Goal: Task Accomplishment & Management: Use online tool/utility

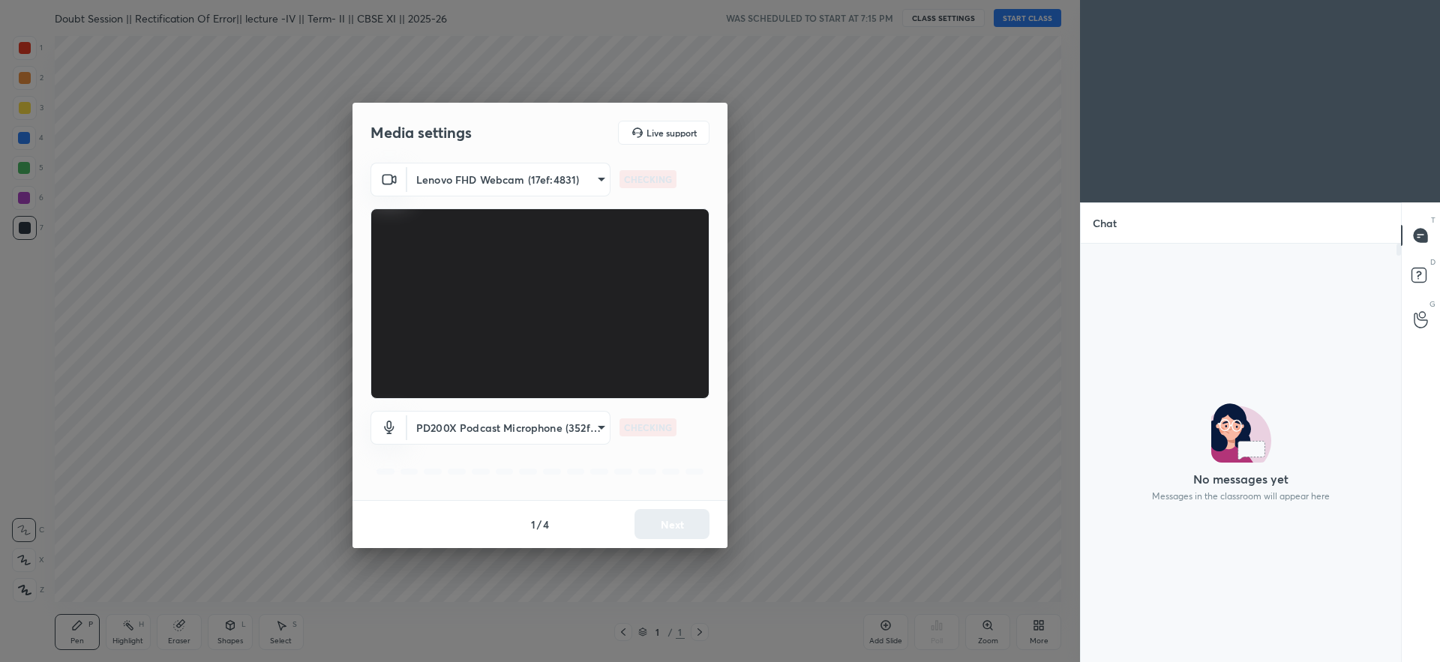
scroll to position [269, 316]
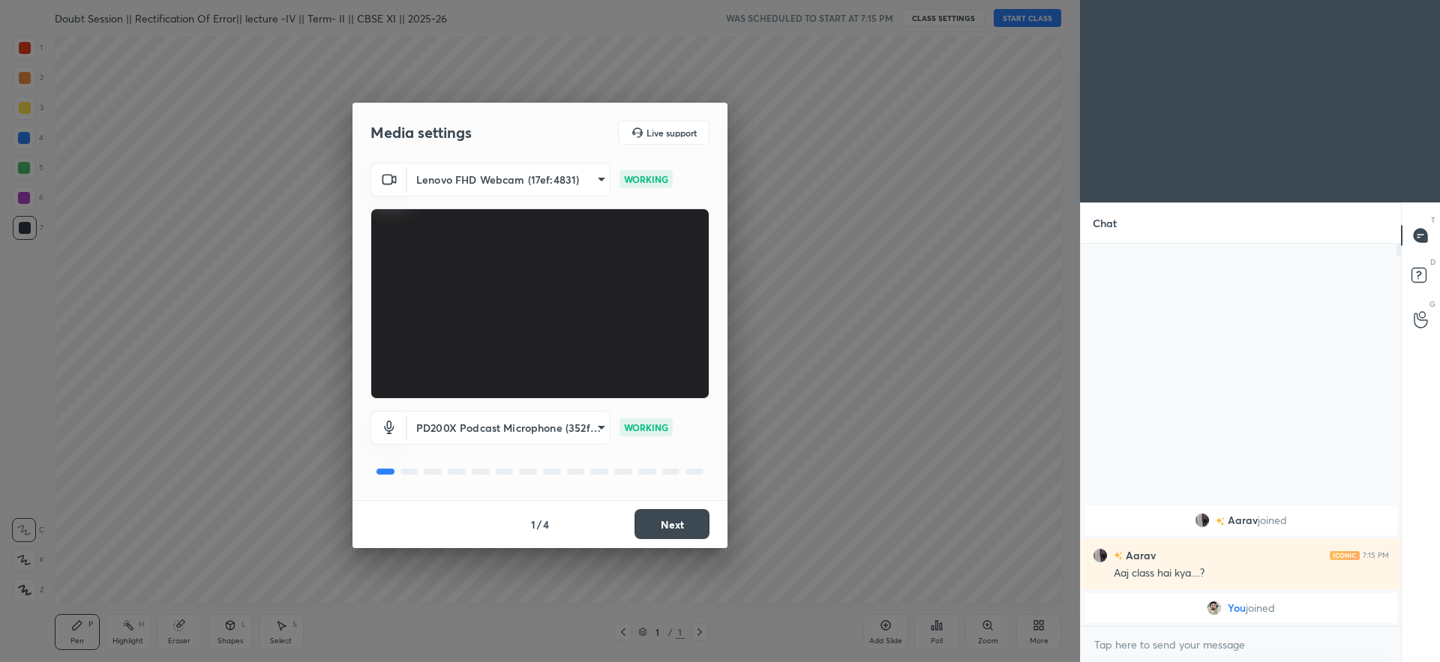
click at [681, 518] on button "Next" at bounding box center [672, 524] width 75 height 30
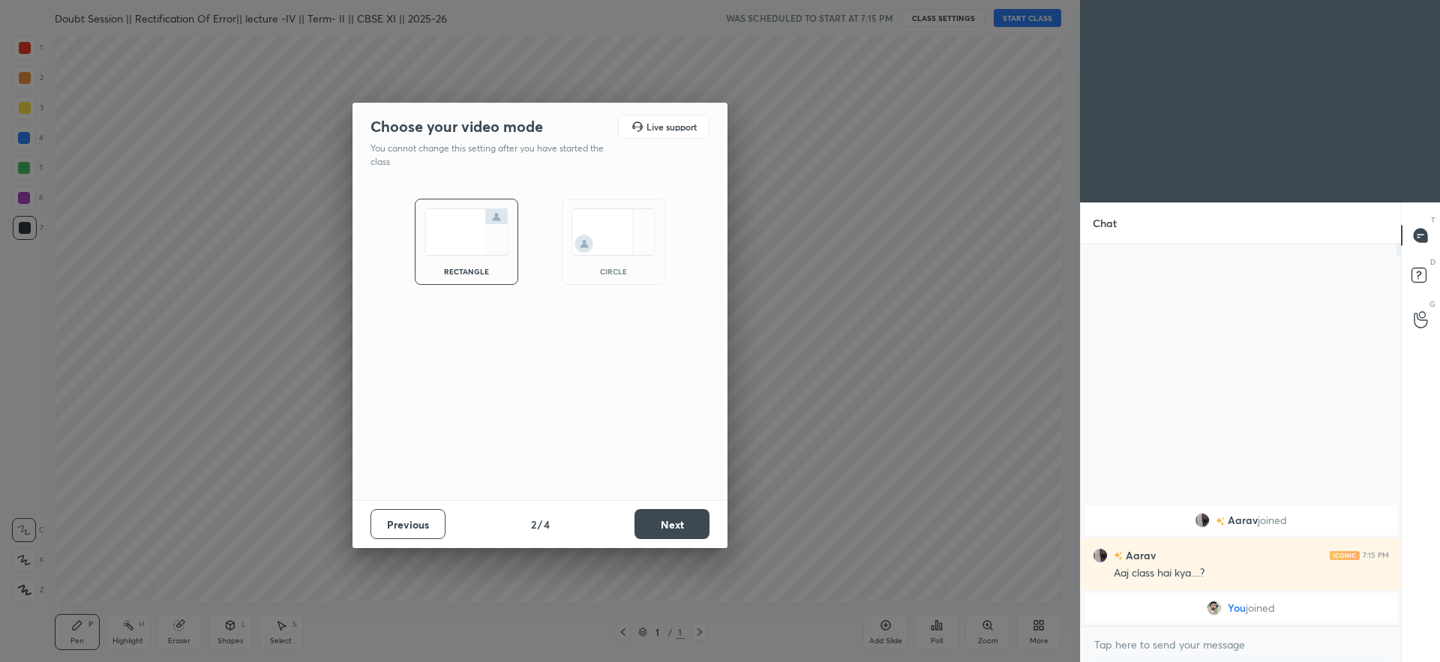
click at [681, 518] on button "Next" at bounding box center [672, 524] width 75 height 30
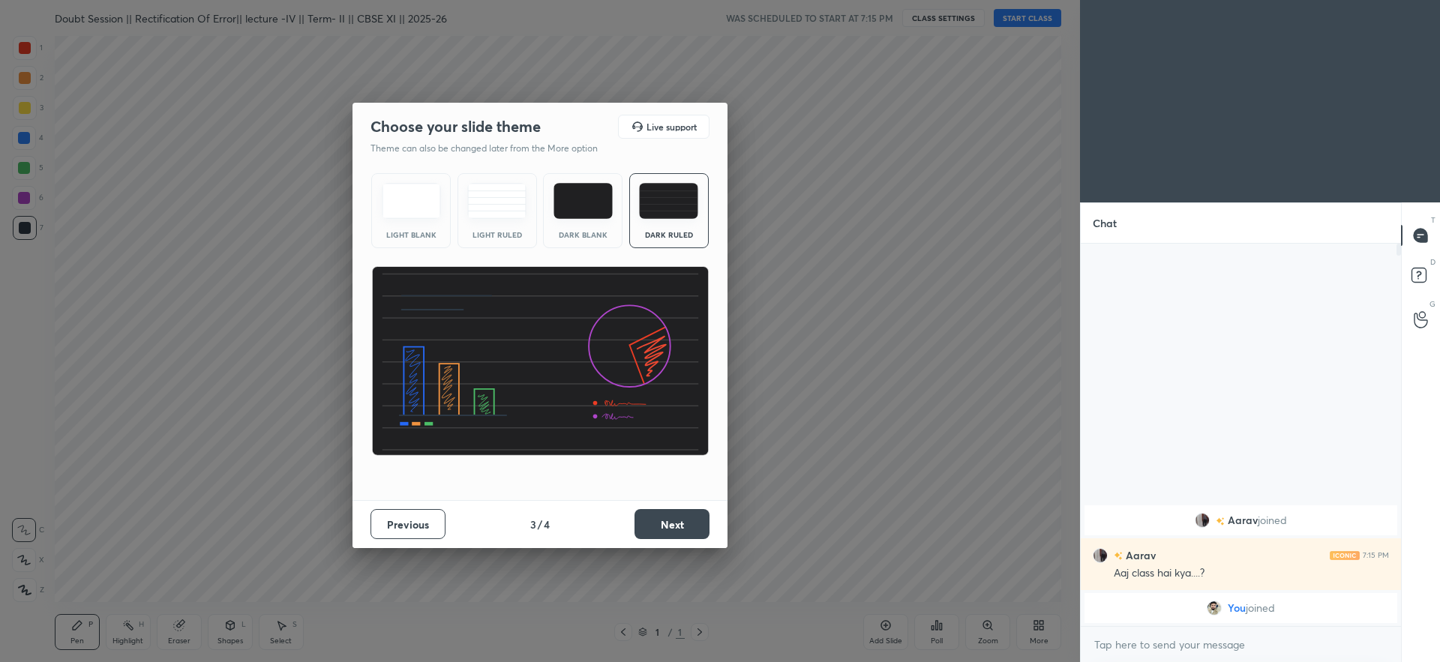
click at [681, 518] on button "Next" at bounding box center [672, 524] width 75 height 30
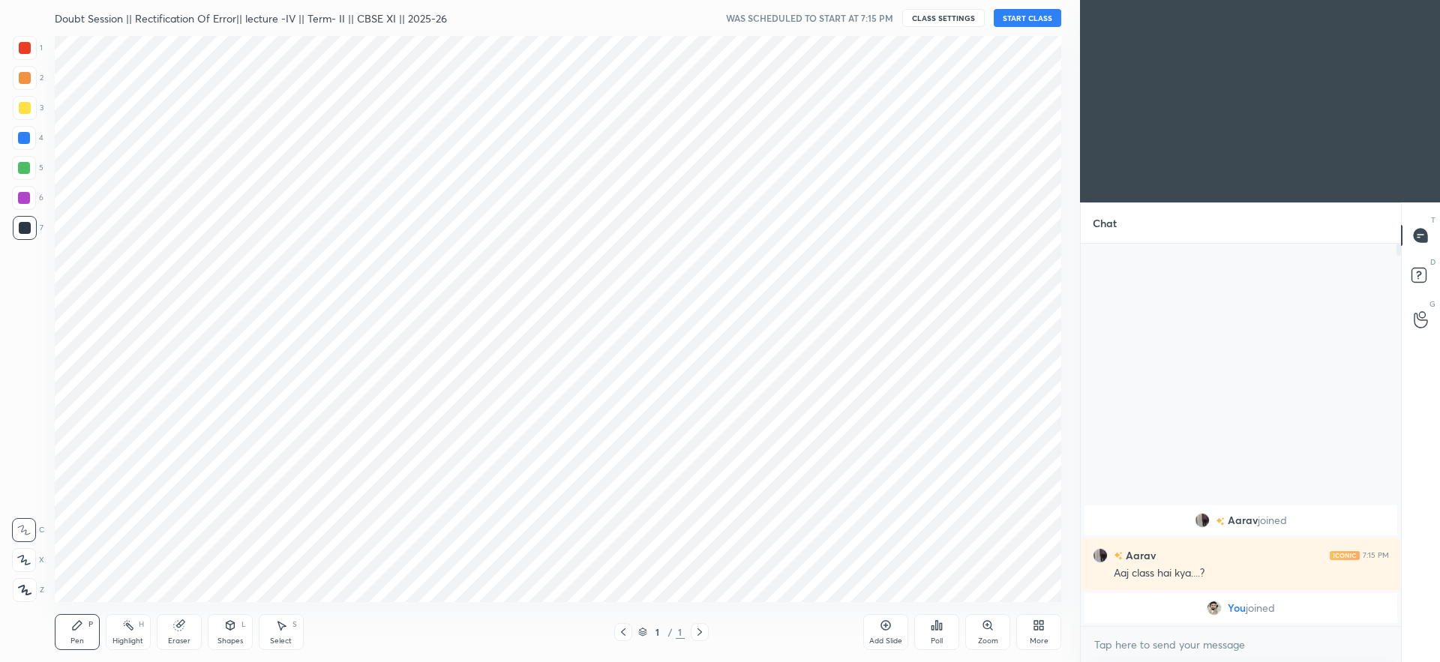
click at [1015, 12] on button "START CLASS" at bounding box center [1028, 18] width 68 height 18
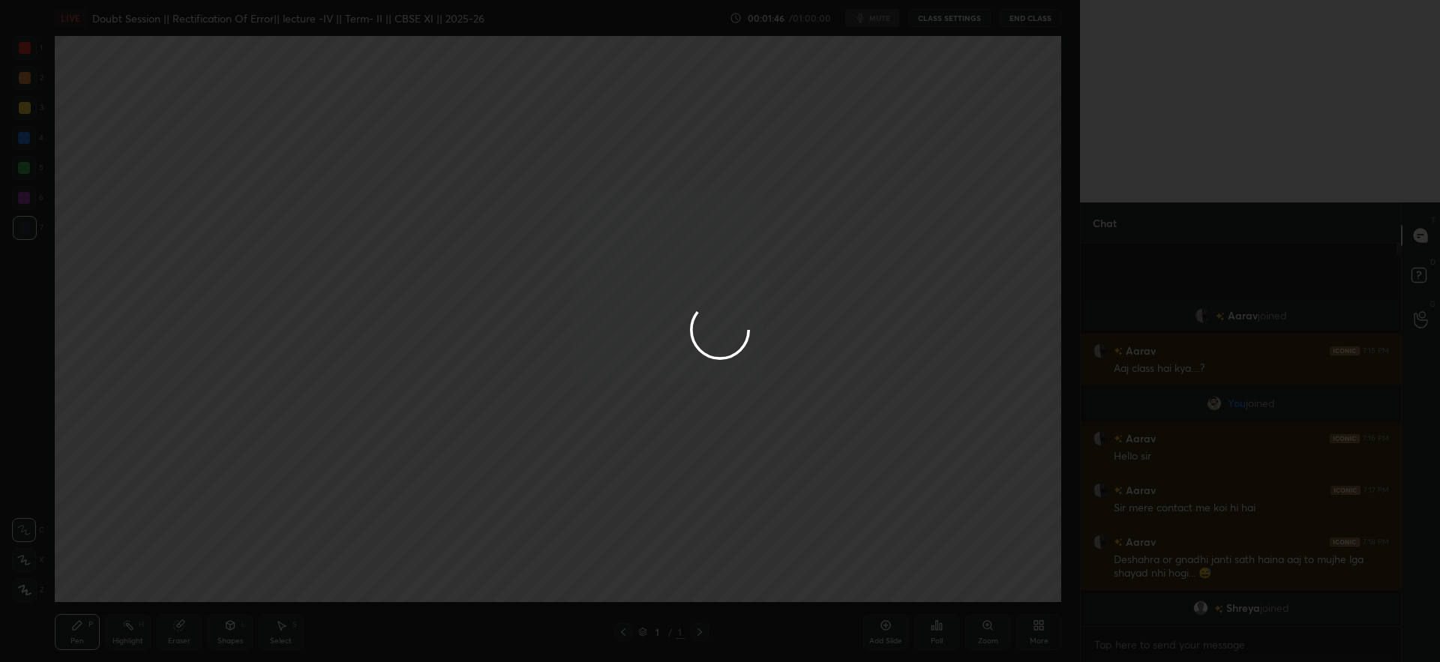
click at [476, 200] on div at bounding box center [720, 331] width 1440 height 662
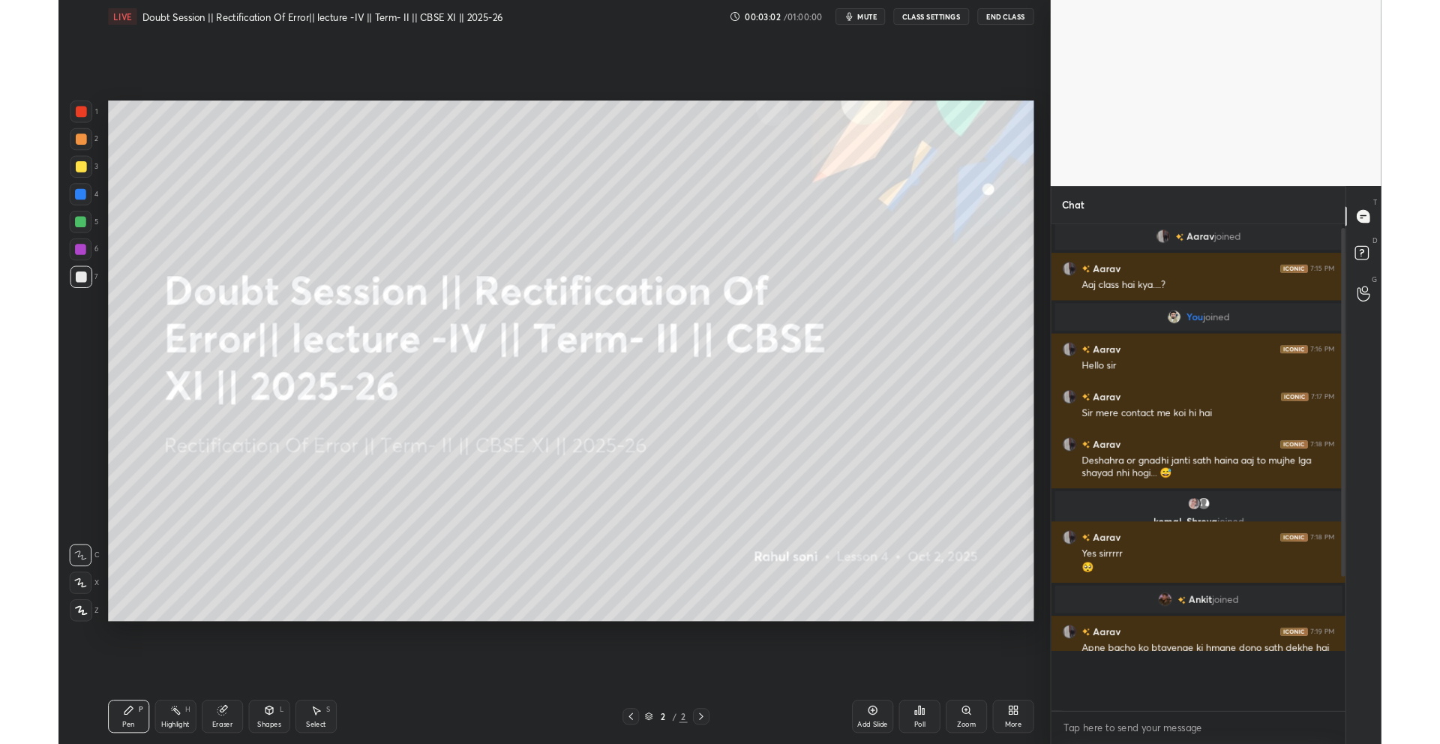
scroll to position [0, 0]
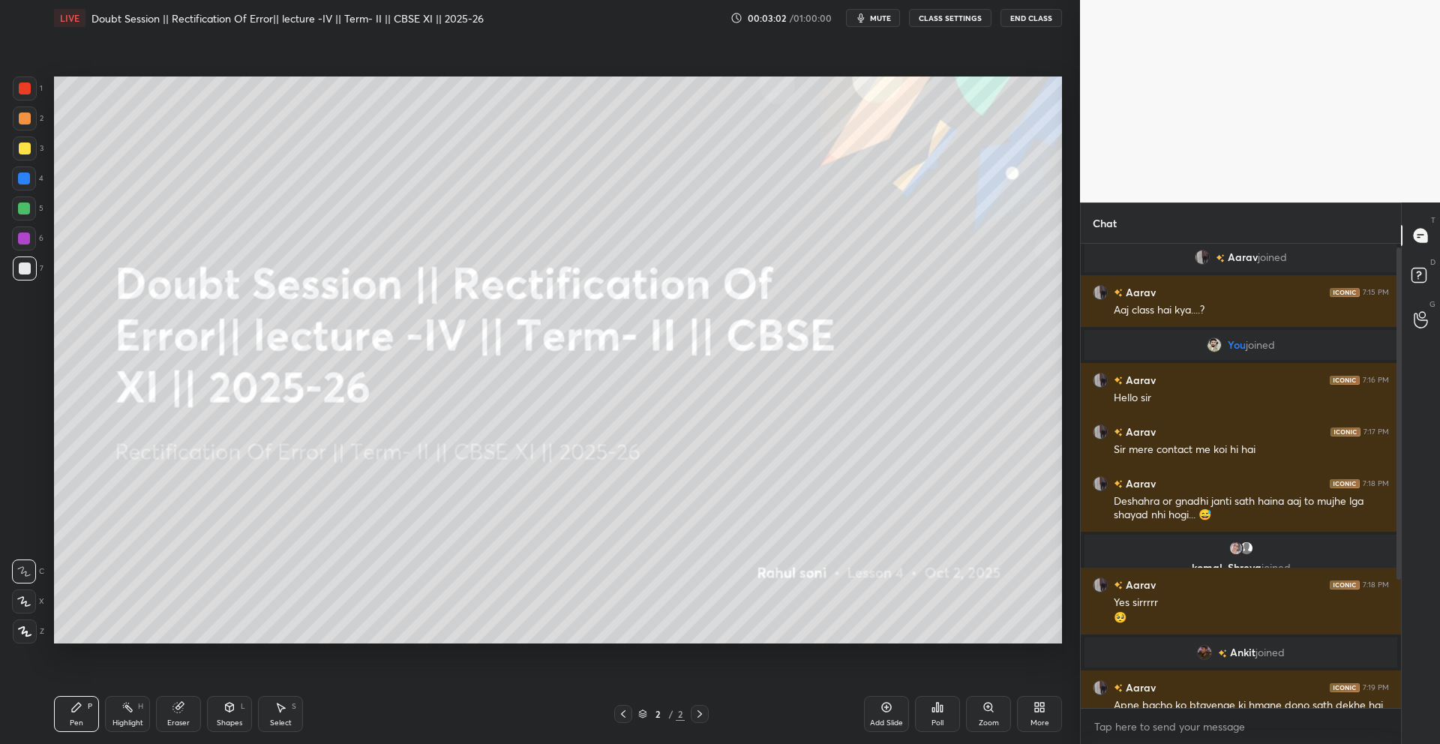
type textarea "x"
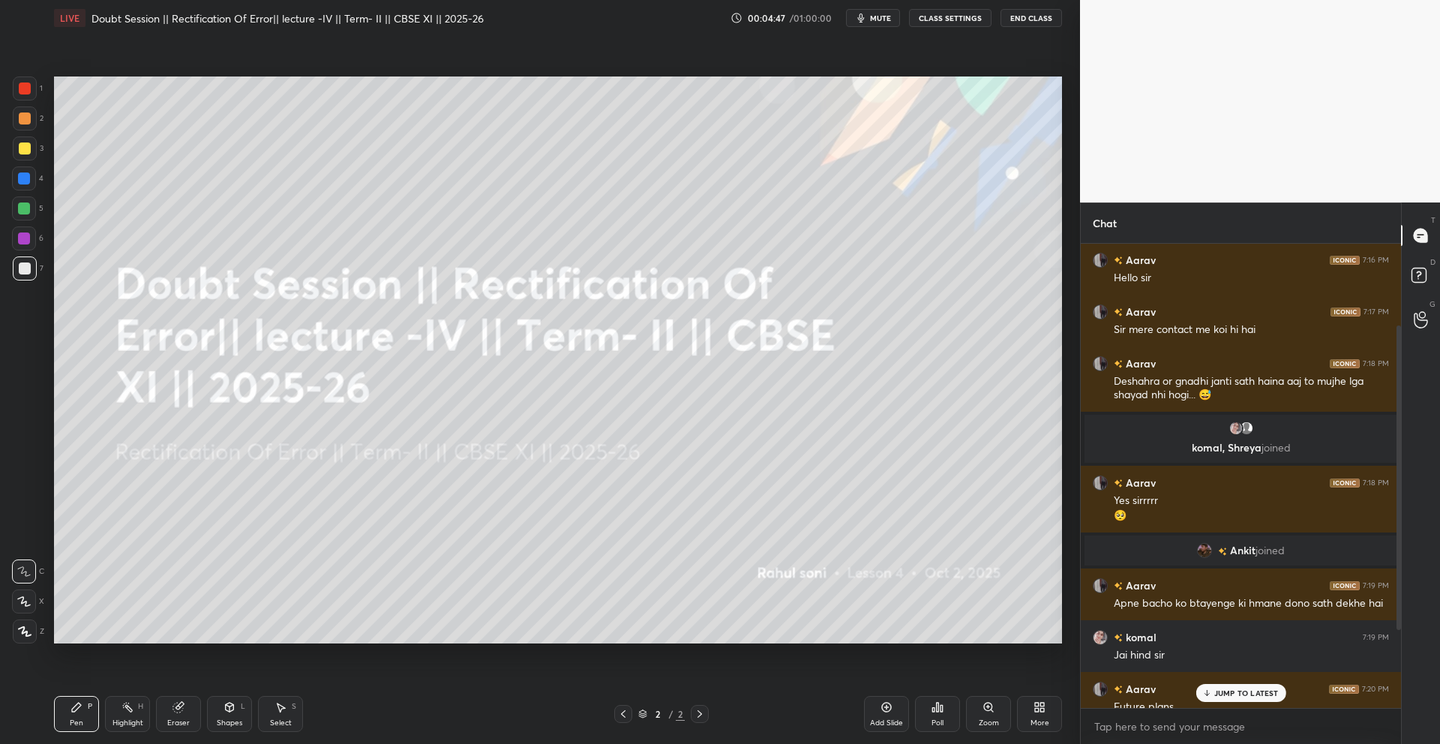
scroll to position [243, 0]
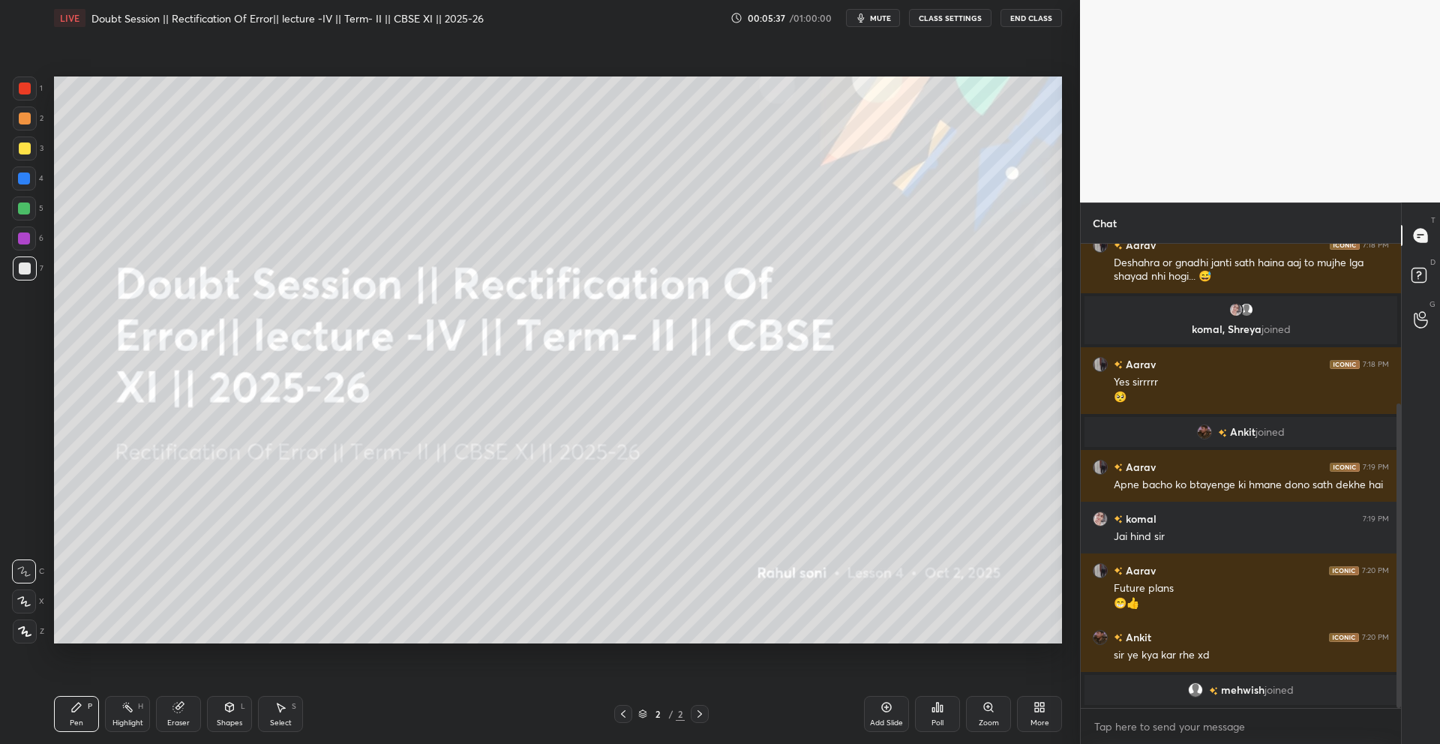
click at [881, 662] on icon at bounding box center [887, 707] width 12 height 12
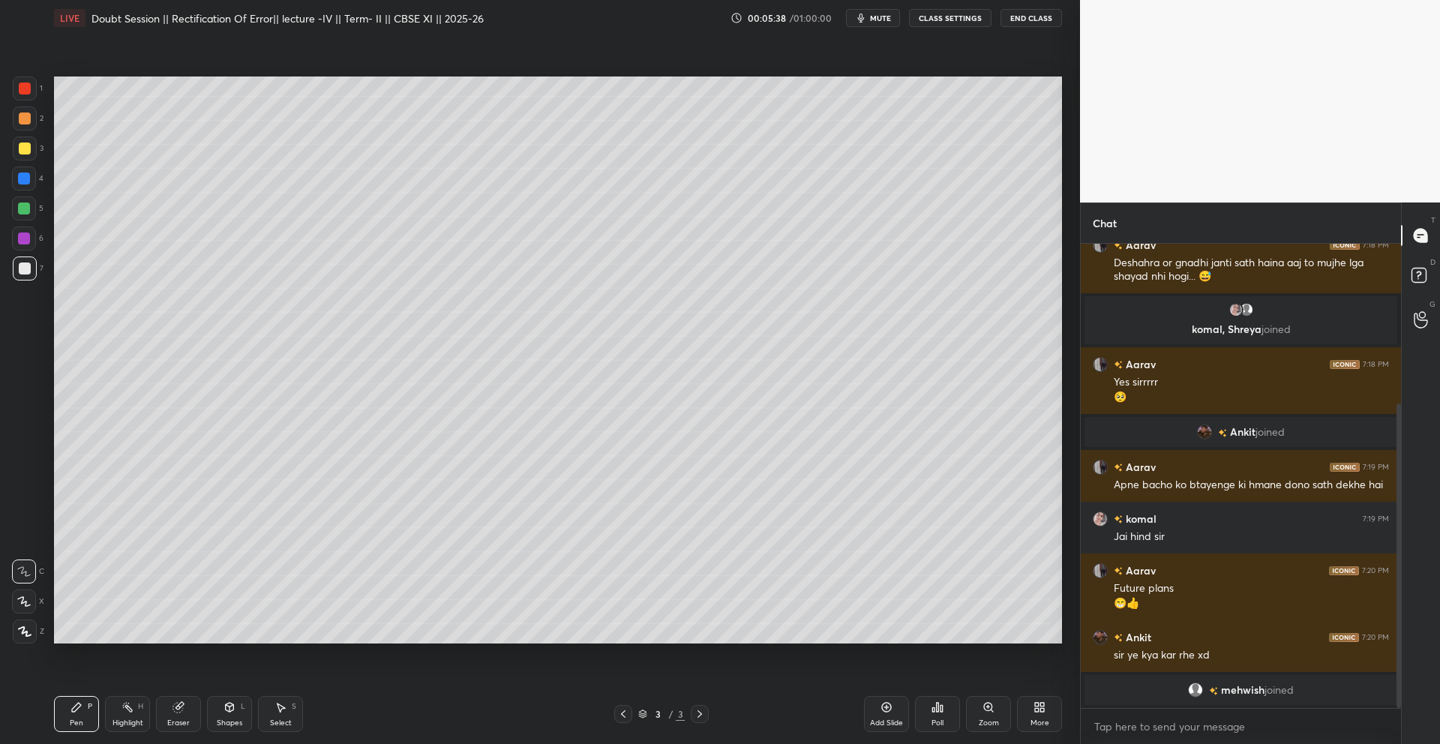
drag, startPoint x: 36, startPoint y: 632, endPoint x: 20, endPoint y: 630, distance: 15.9
click at [36, 632] on div "Z" at bounding box center [29, 632] width 32 height 24
click at [22, 398] on div "1 2 3 4 5 6 7 C X Z C X Z E E Erase all H H LIVE Doubt Session || Rectification…" at bounding box center [534, 372] width 1068 height 744
click at [184, 662] on div "Eraser" at bounding box center [178, 723] width 23 height 8
click at [364, 179] on div "Setting up your live class Poll for secs No correct answer Start poll" at bounding box center [558, 360] width 1020 height 648
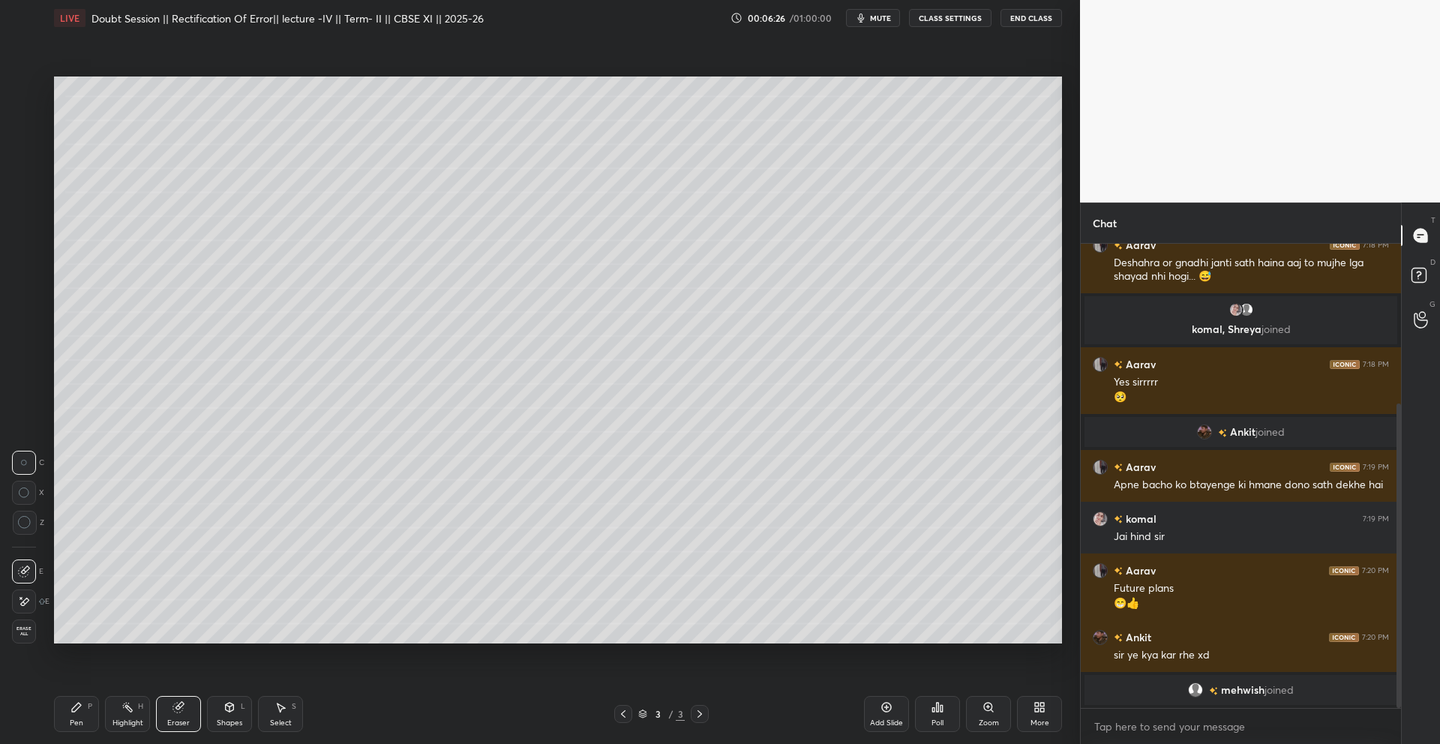
drag, startPoint x: 59, startPoint y: 702, endPoint x: 62, endPoint y: 710, distance: 8.8
click at [59, 662] on div "Pen P" at bounding box center [76, 714] width 45 height 36
click at [62, 662] on div "Pen P" at bounding box center [76, 714] width 45 height 36
click at [22, 640] on div at bounding box center [25, 632] width 24 height 24
click at [162, 662] on div "Eraser" at bounding box center [178, 714] width 45 height 36
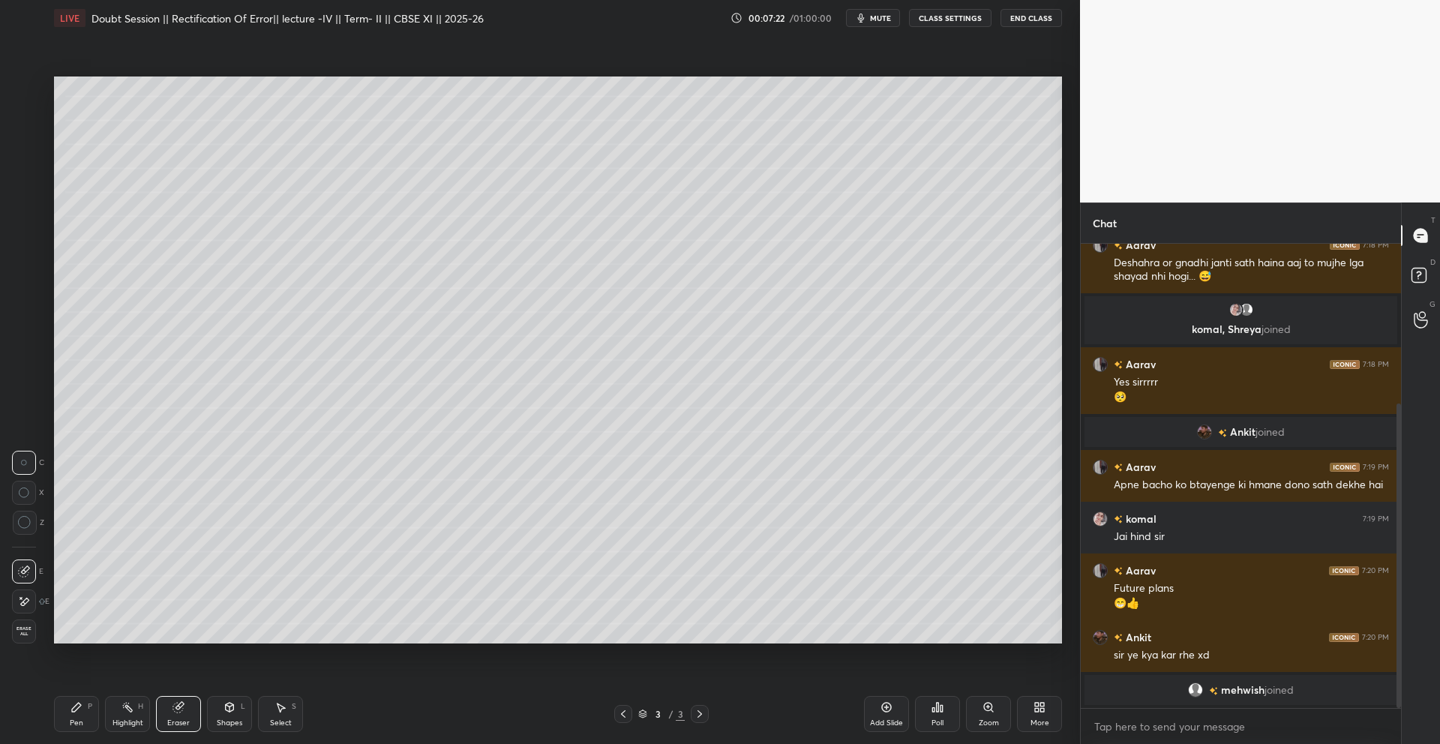
click at [25, 596] on icon at bounding box center [24, 602] width 12 height 13
drag, startPoint x: 73, startPoint y: 713, endPoint x: 80, endPoint y: 680, distance: 33.8
click at [74, 662] on div "Pen P" at bounding box center [76, 714] width 45 height 36
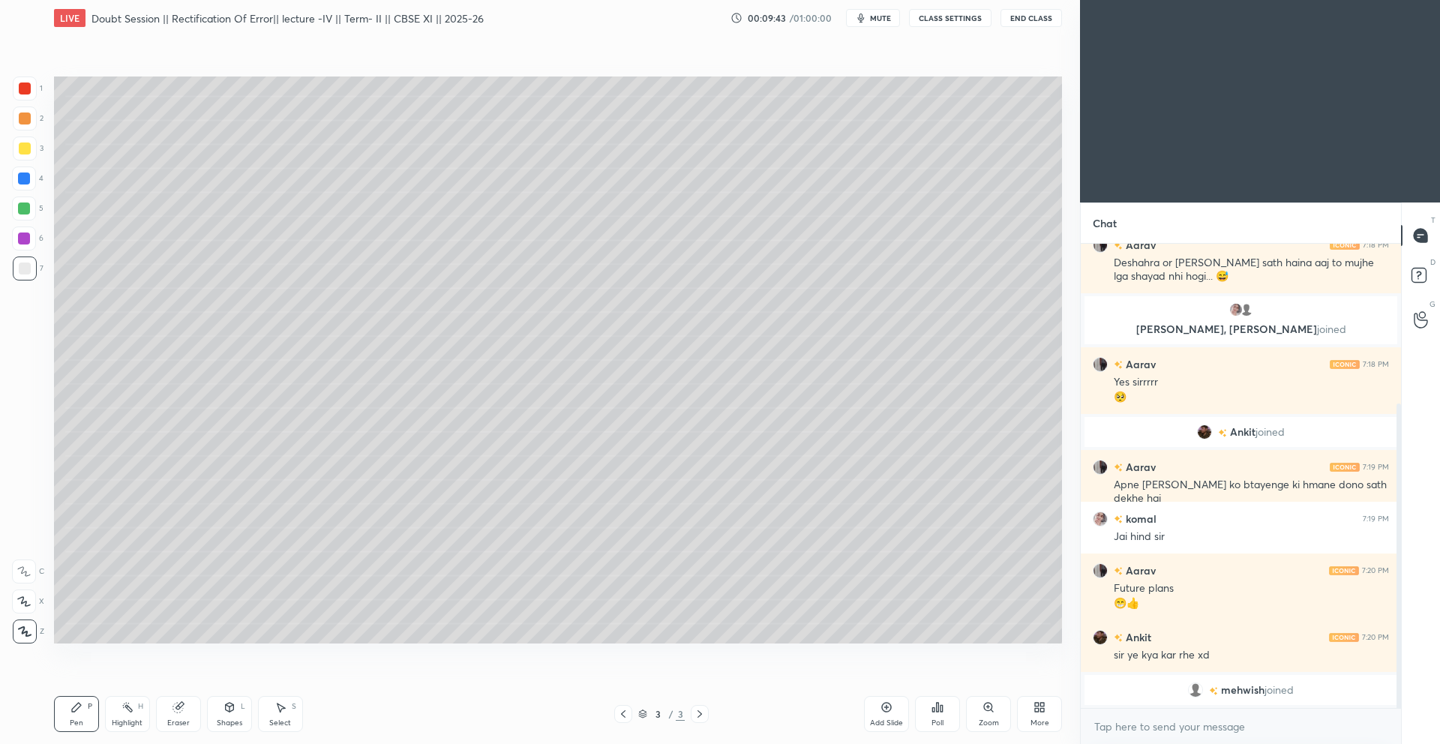
scroll to position [350, 316]
click at [173, 713] on icon at bounding box center [179, 707] width 12 height 12
click at [174, 713] on icon at bounding box center [179, 707] width 12 height 12
click at [18, 599] on icon at bounding box center [24, 602] width 12 height 13
click at [874, 720] on div "Add Slide Poll Zoom More" at bounding box center [963, 714] width 198 height 84
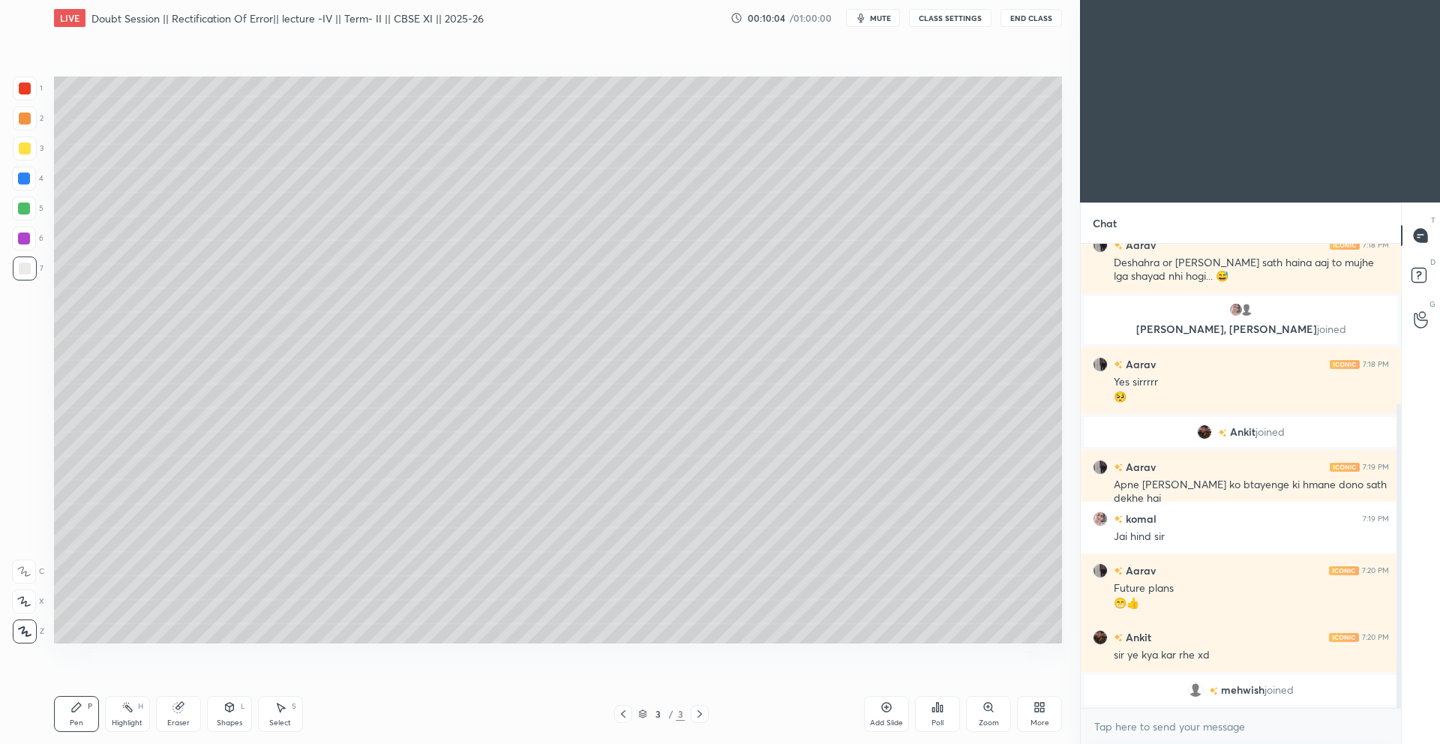
click at [1034, 707] on icon at bounding box center [1040, 707] width 12 height 12
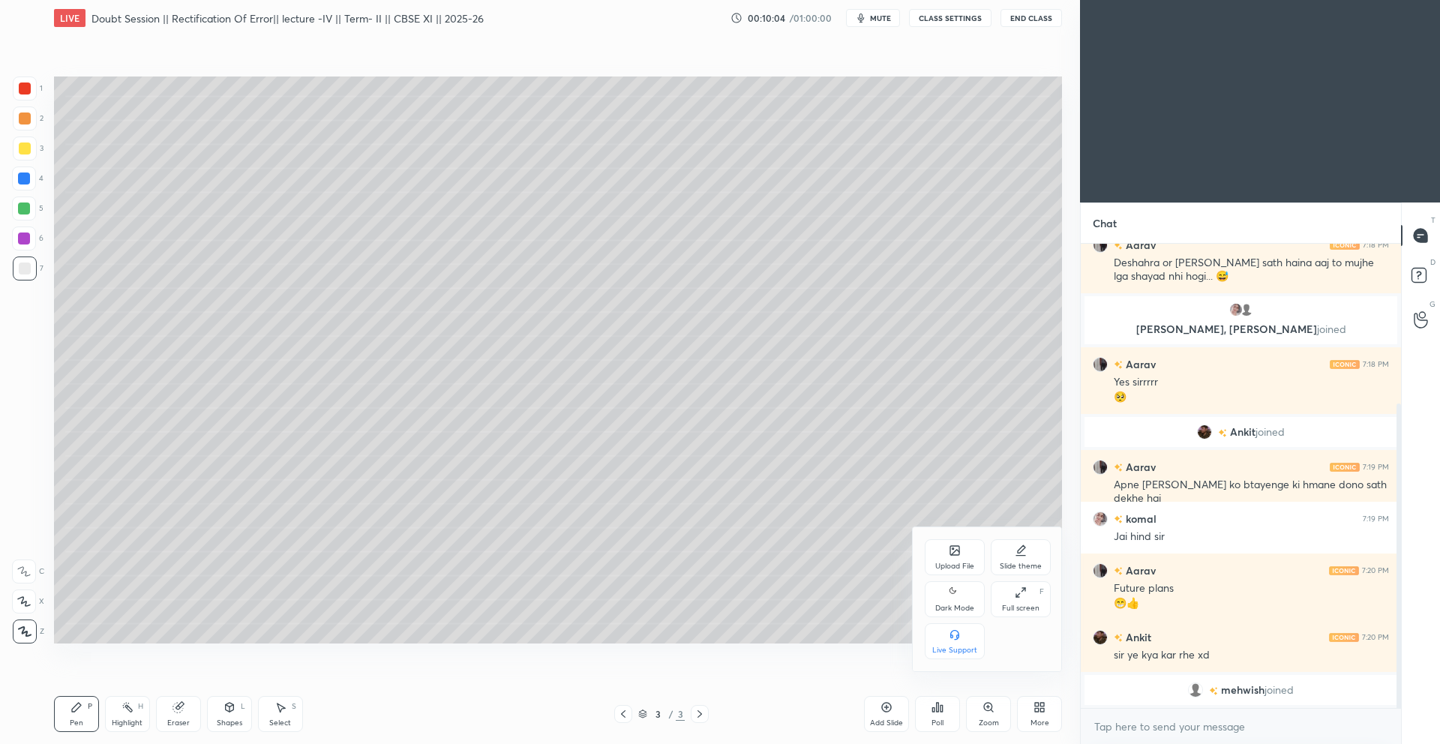
click at [945, 605] on div "Dark Mode" at bounding box center [954, 609] width 39 height 8
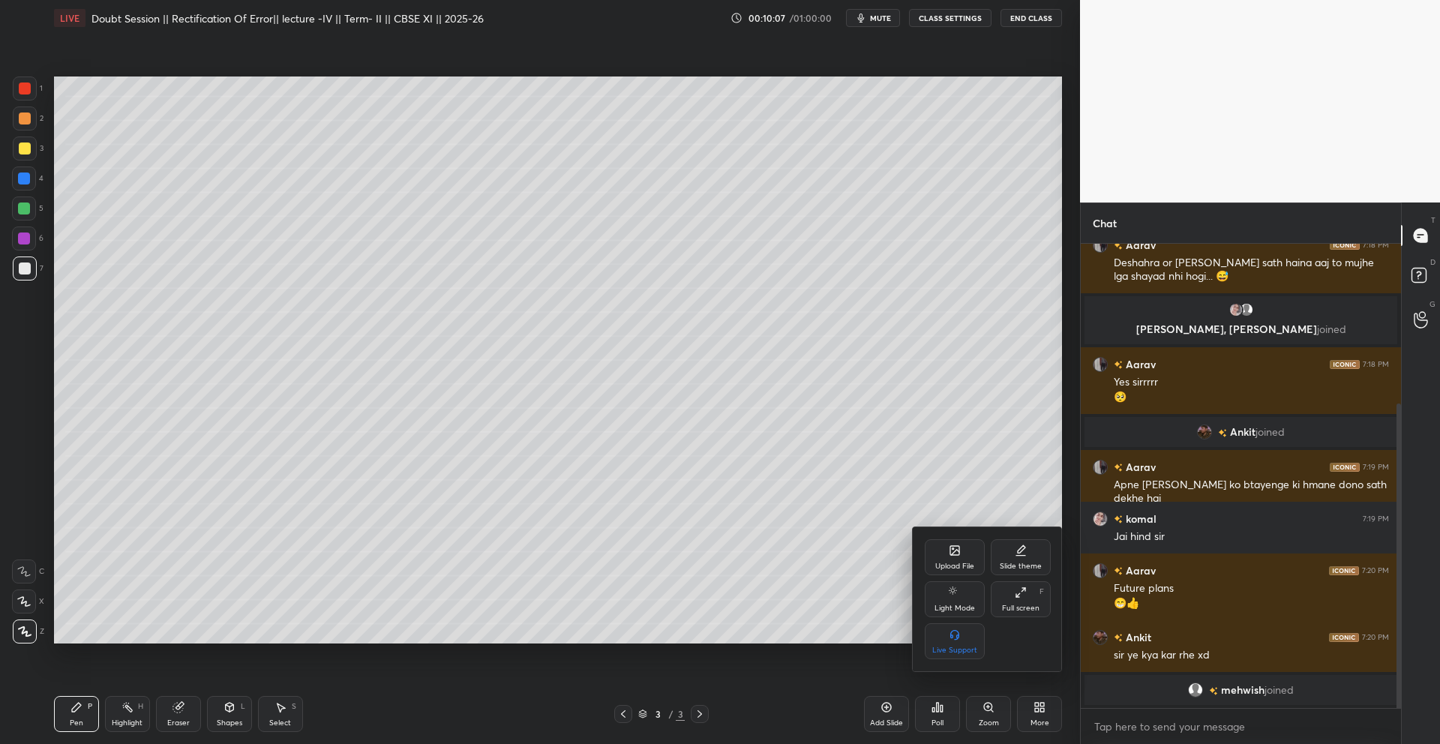
drag, startPoint x: 317, startPoint y: 269, endPoint x: 316, endPoint y: 290, distance: 20.3
click at [313, 303] on div at bounding box center [720, 372] width 1440 height 744
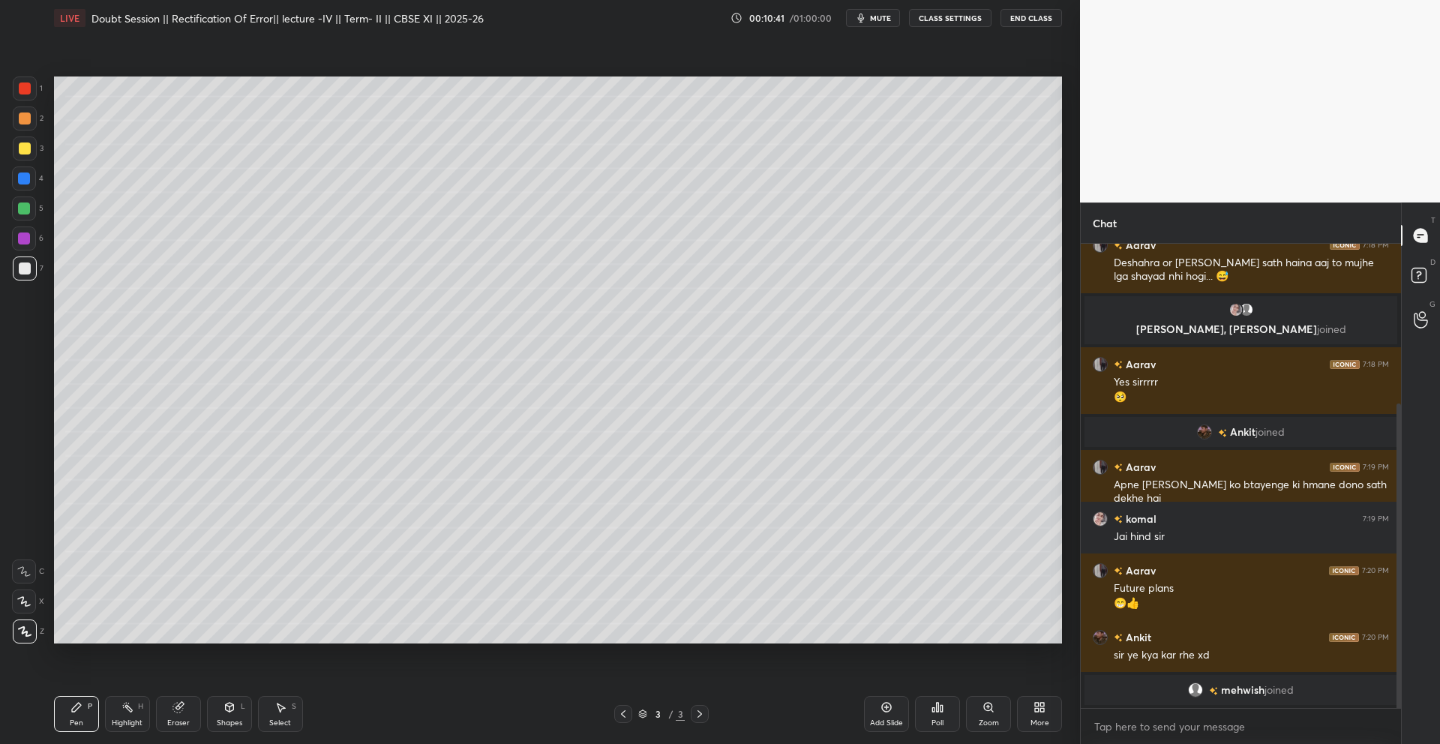
click at [871, 719] on div "Add Slide" at bounding box center [886, 723] width 33 height 8
click at [1022, 713] on div "More" at bounding box center [1039, 714] width 45 height 36
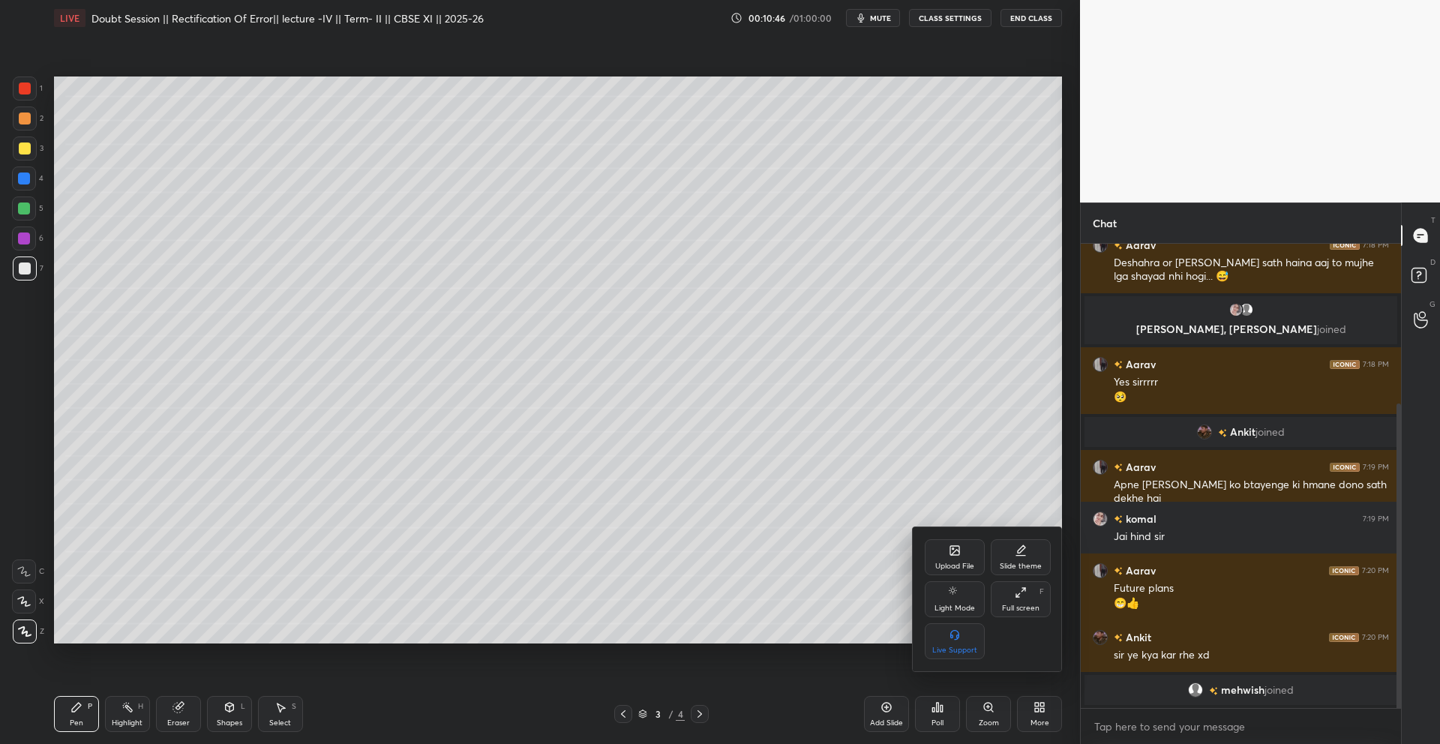
click at [1029, 551] on div "Slide theme" at bounding box center [1021, 557] width 60 height 36
click at [1019, 638] on icon at bounding box center [1021, 635] width 12 height 12
drag, startPoint x: 833, startPoint y: 636, endPoint x: 868, endPoint y: 701, distance: 74.2
click at [833, 636] on div at bounding box center [720, 372] width 1440 height 744
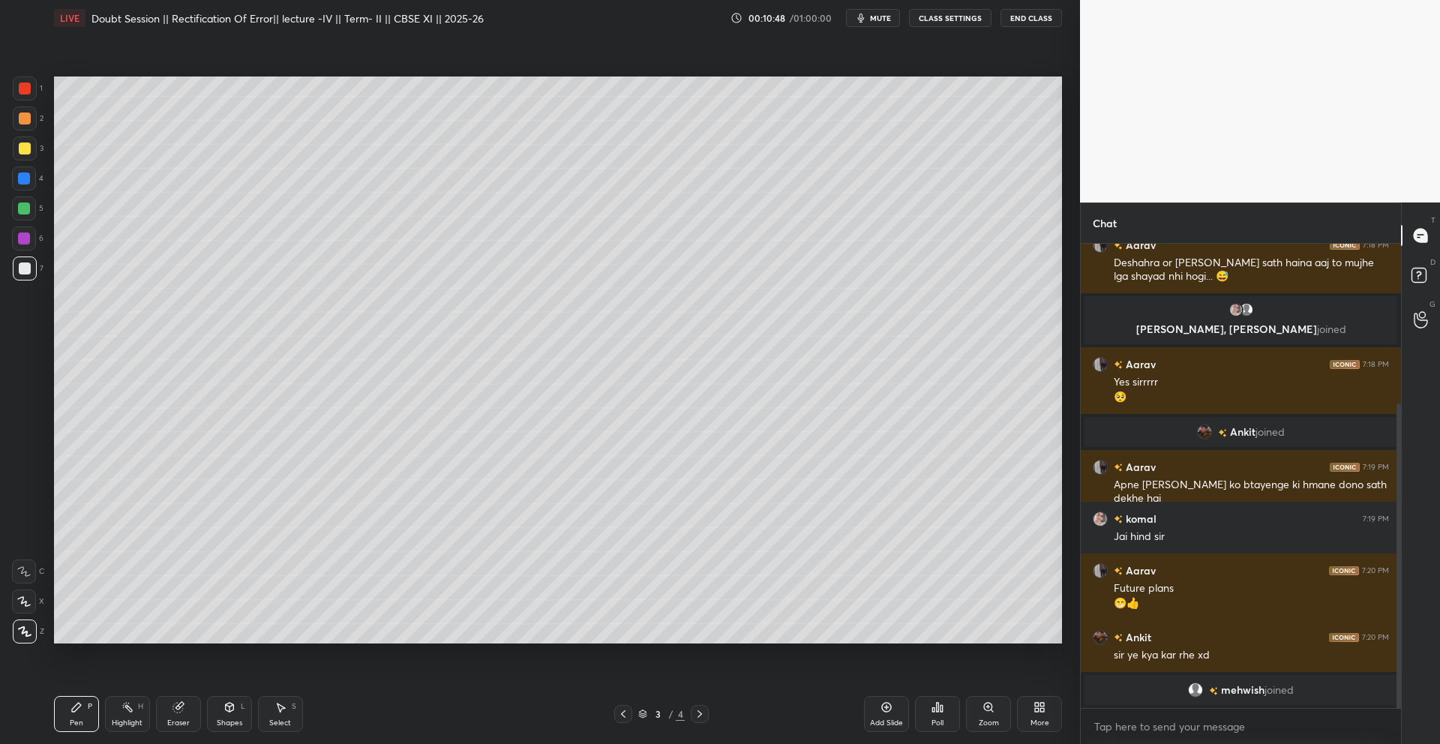
click at [948, 721] on div "Poll" at bounding box center [937, 714] width 45 height 36
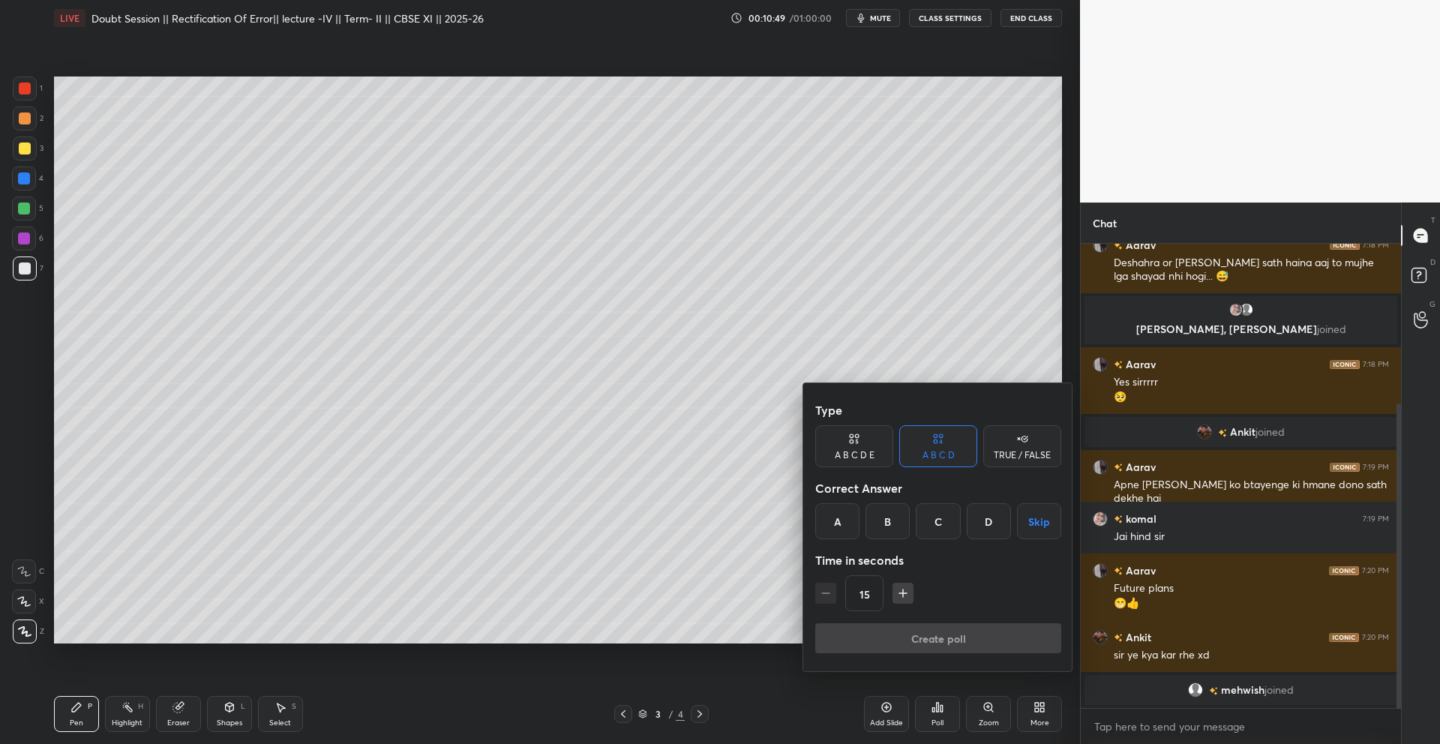
click at [836, 520] on div "A" at bounding box center [837, 521] width 44 height 36
click at [891, 635] on button "Create poll" at bounding box center [938, 638] width 246 height 30
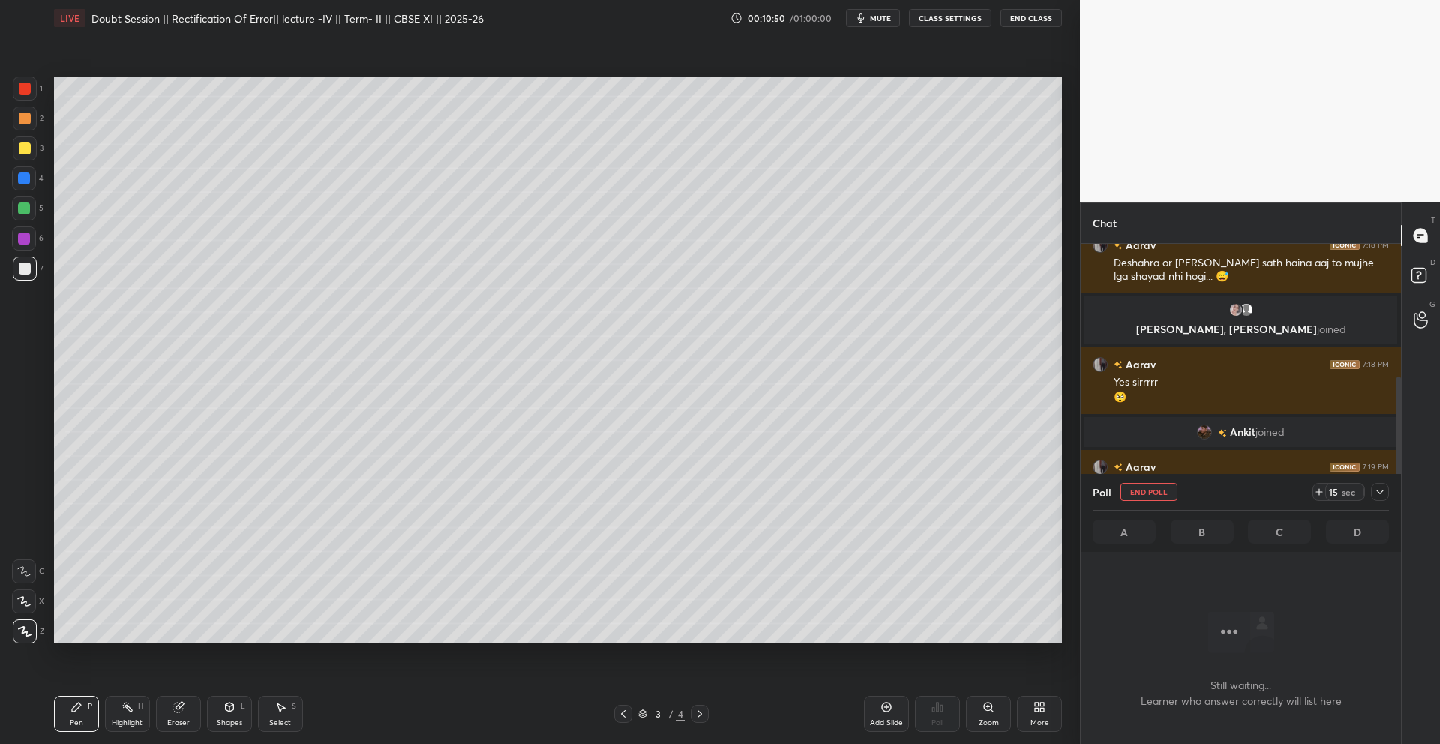
scroll to position [382, 316]
click at [883, 710] on icon at bounding box center [887, 708] width 10 height 10
click at [1377, 500] on div at bounding box center [1380, 492] width 18 height 18
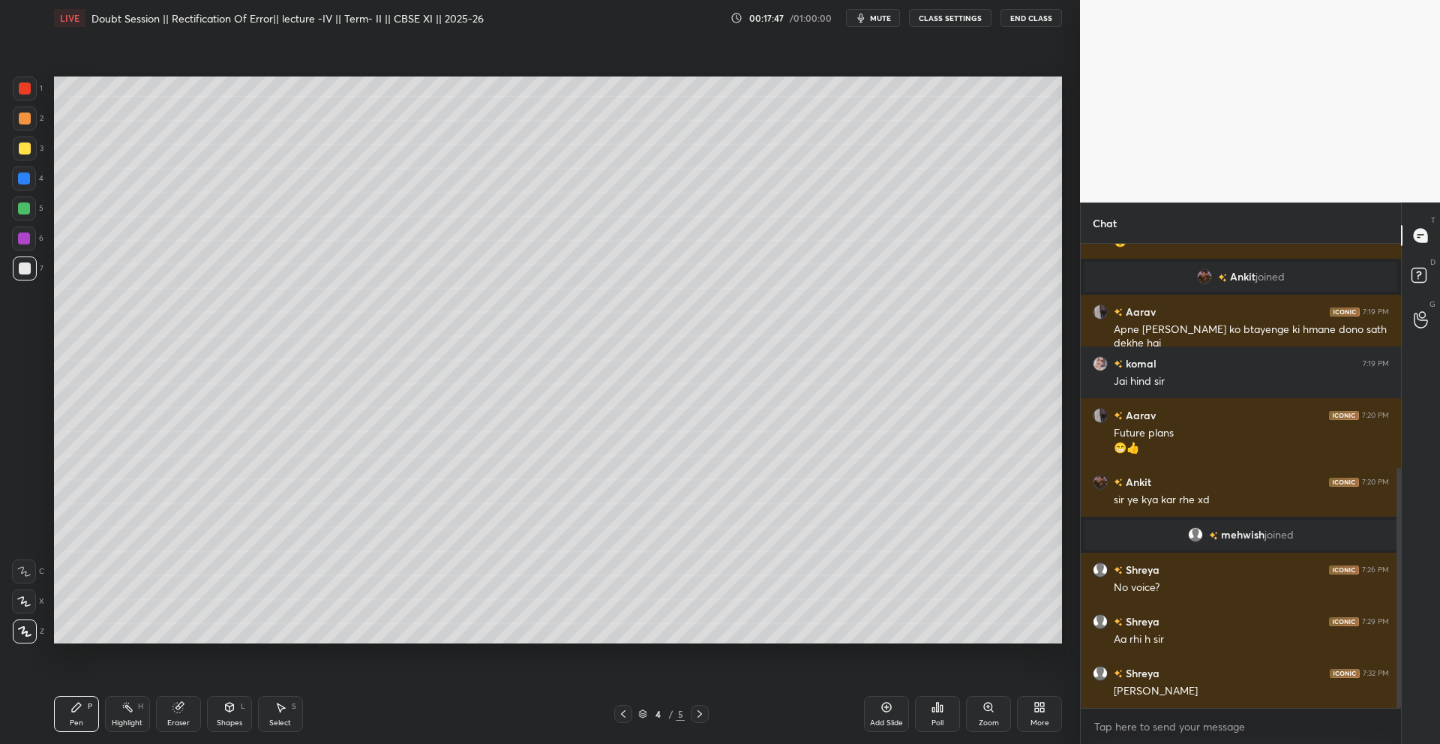
scroll to position [434, 0]
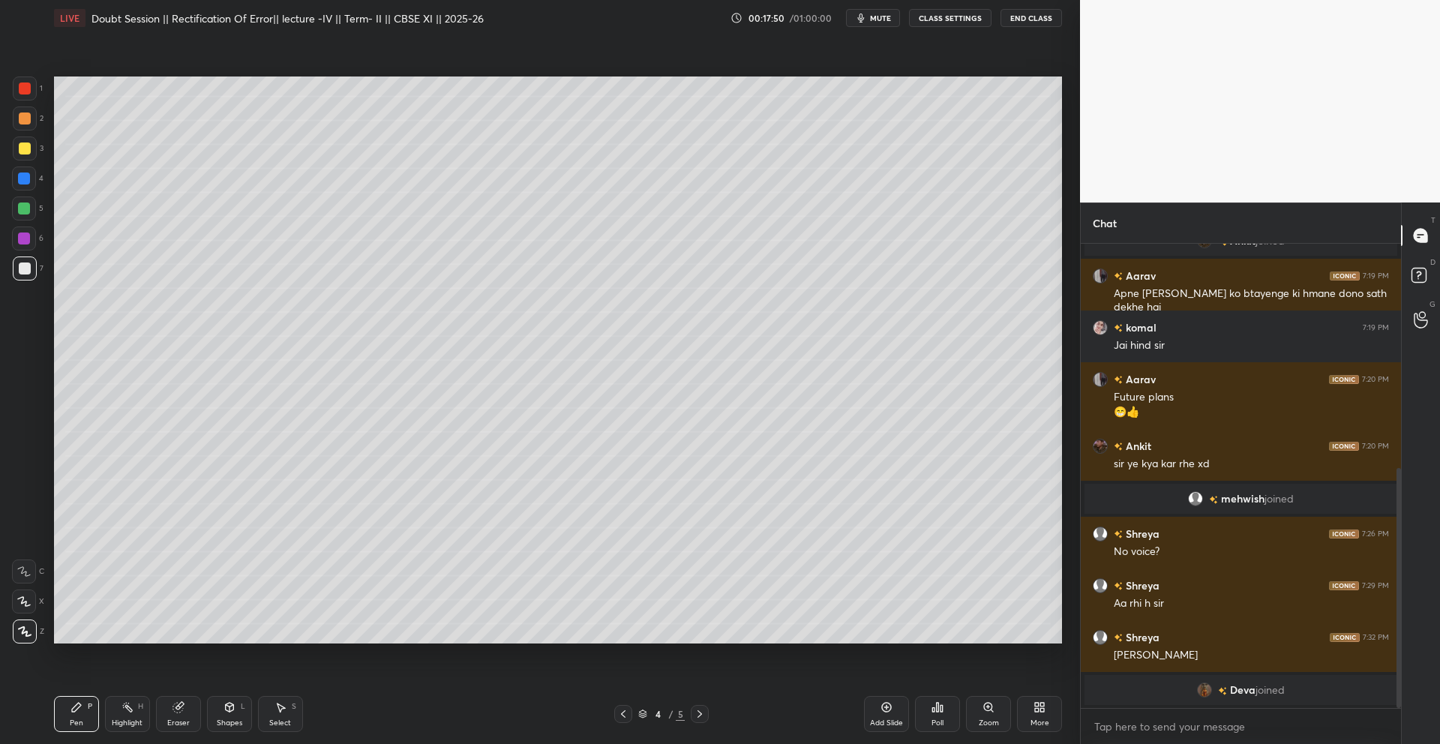
click at [884, 709] on icon at bounding box center [887, 707] width 12 height 12
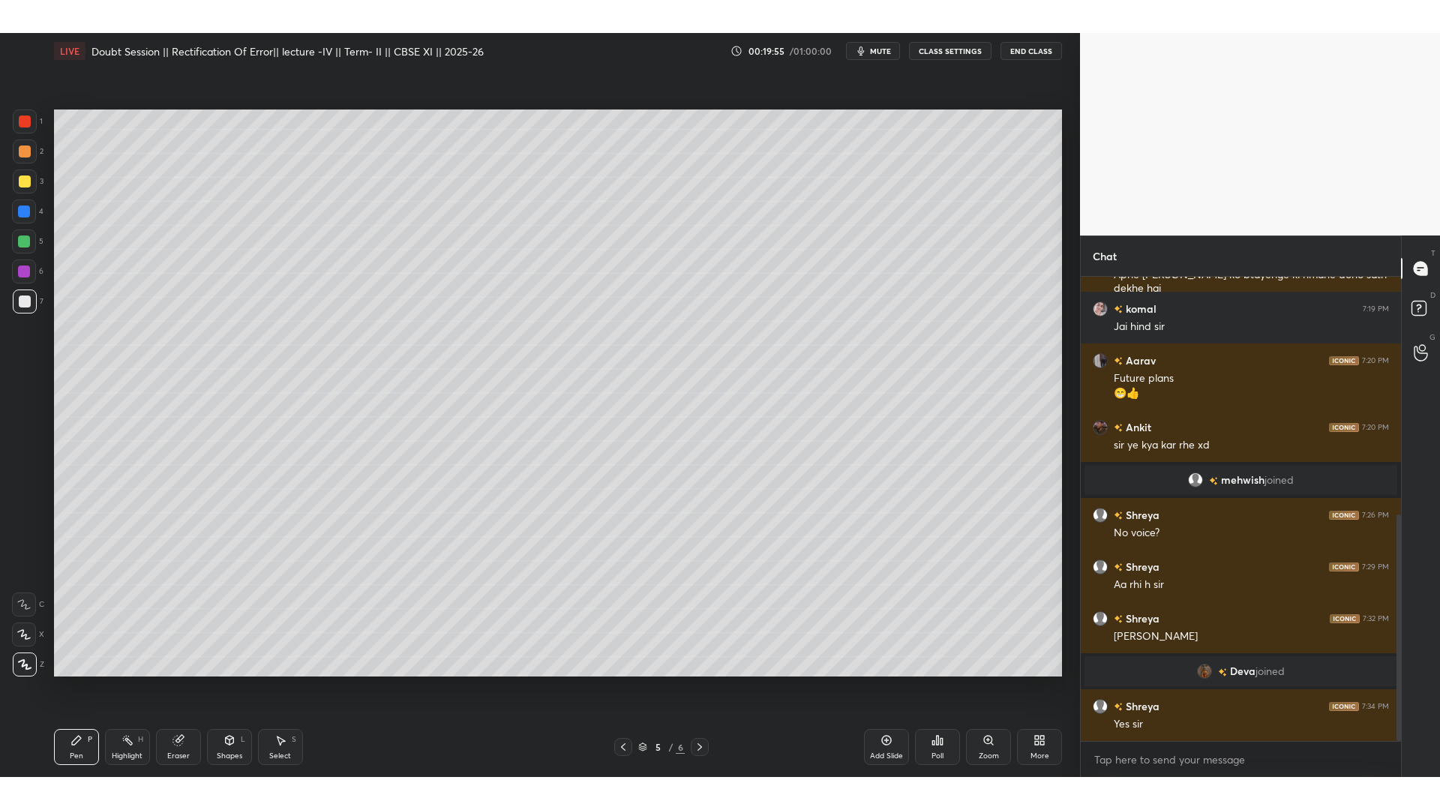
scroll to position [420, 0]
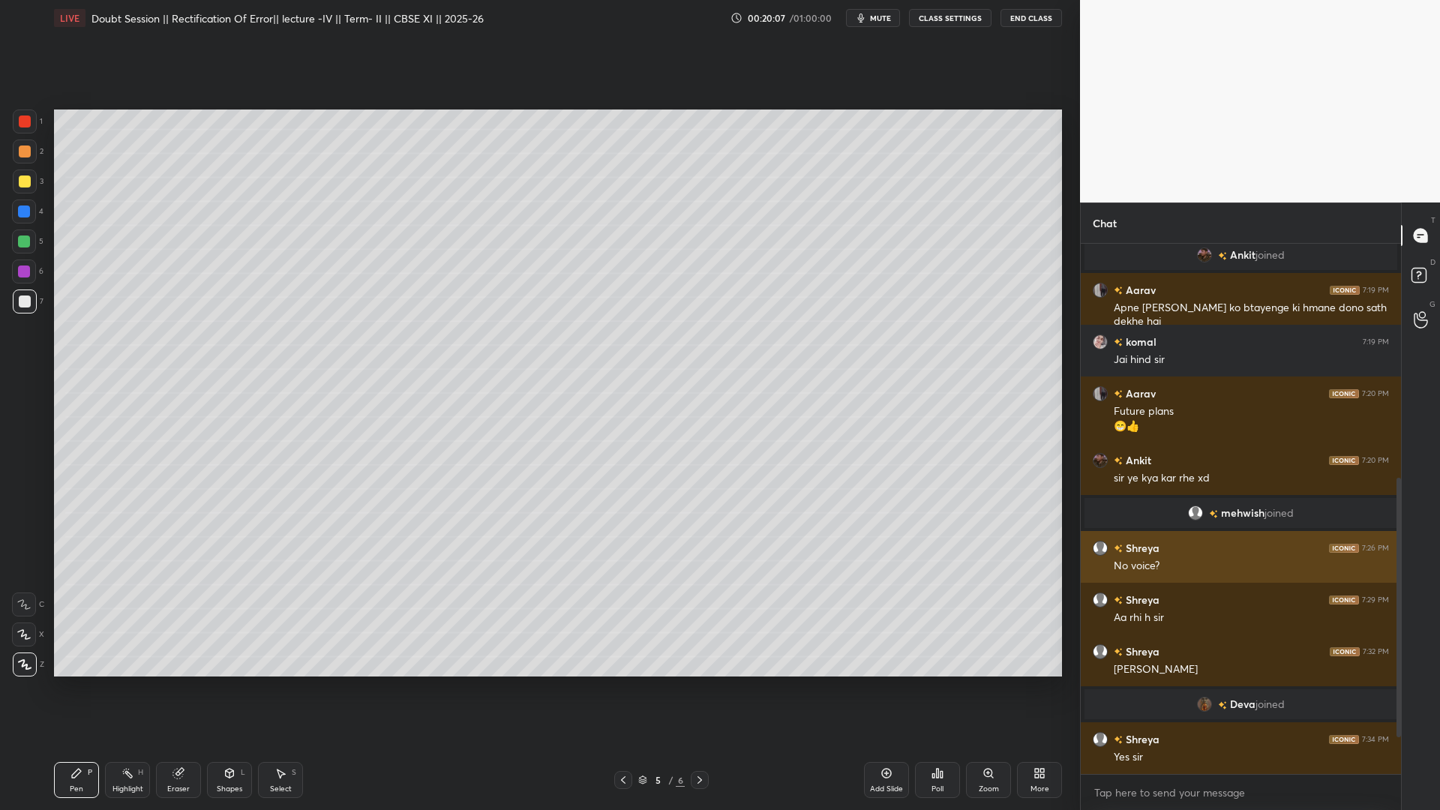
click at [1268, 552] on div "Shreya 7:26 PM" at bounding box center [1241, 548] width 296 height 16
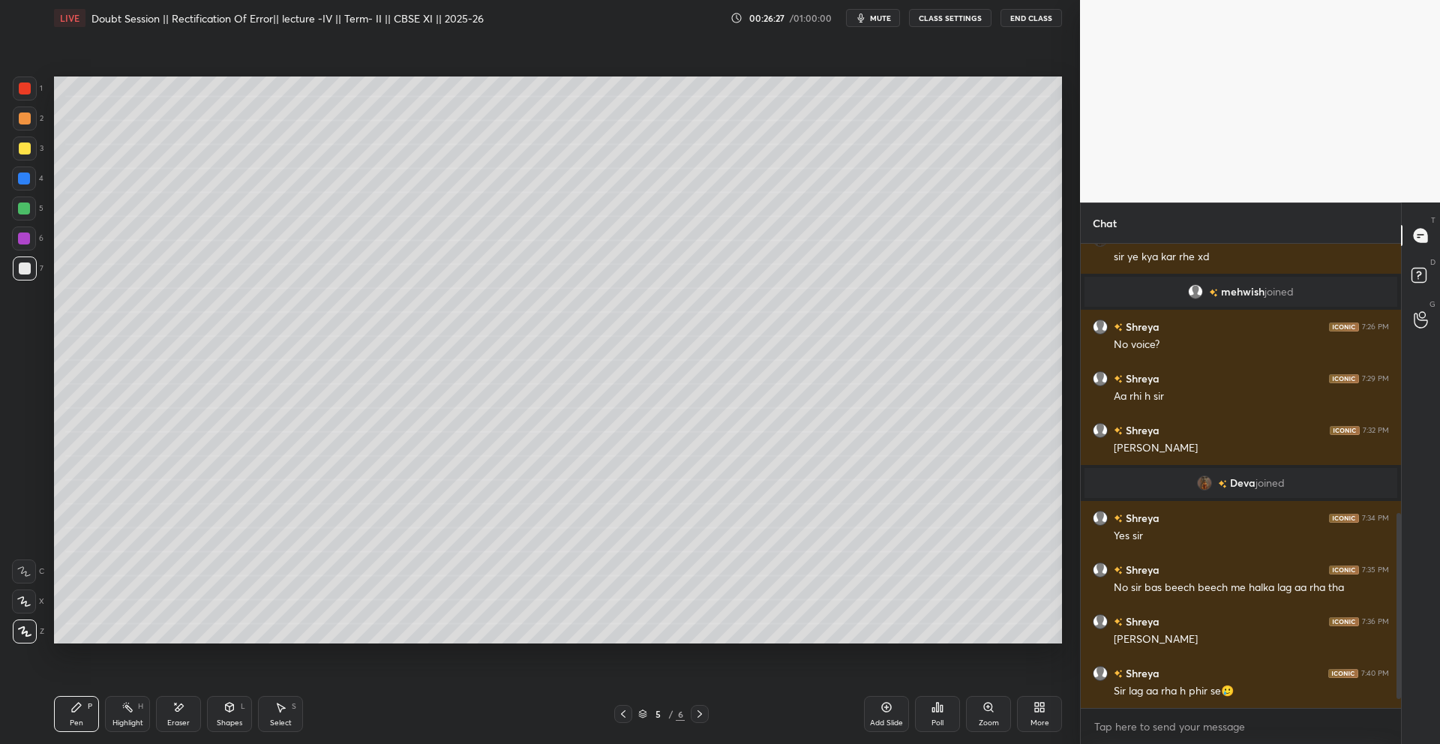
scroll to position [693, 0]
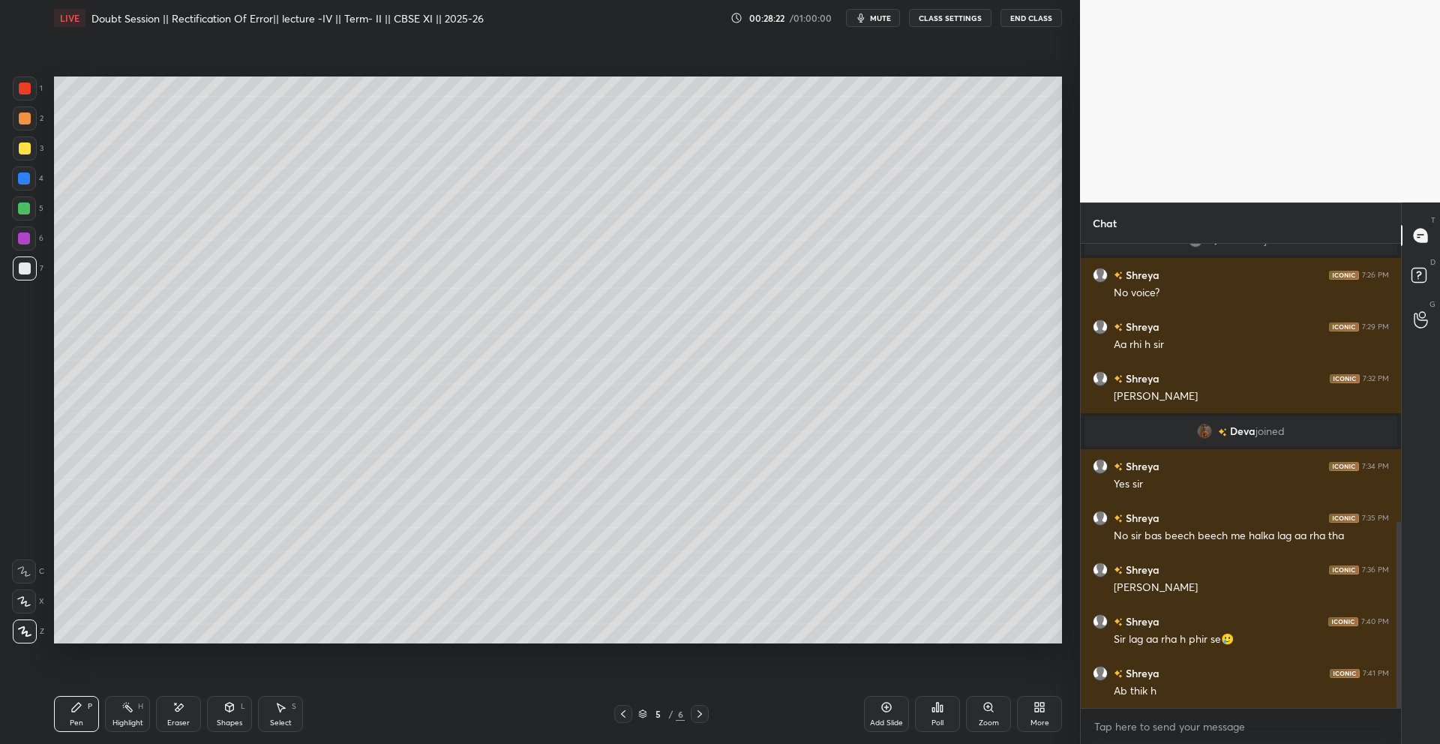
click at [887, 704] on icon at bounding box center [887, 707] width 12 height 12
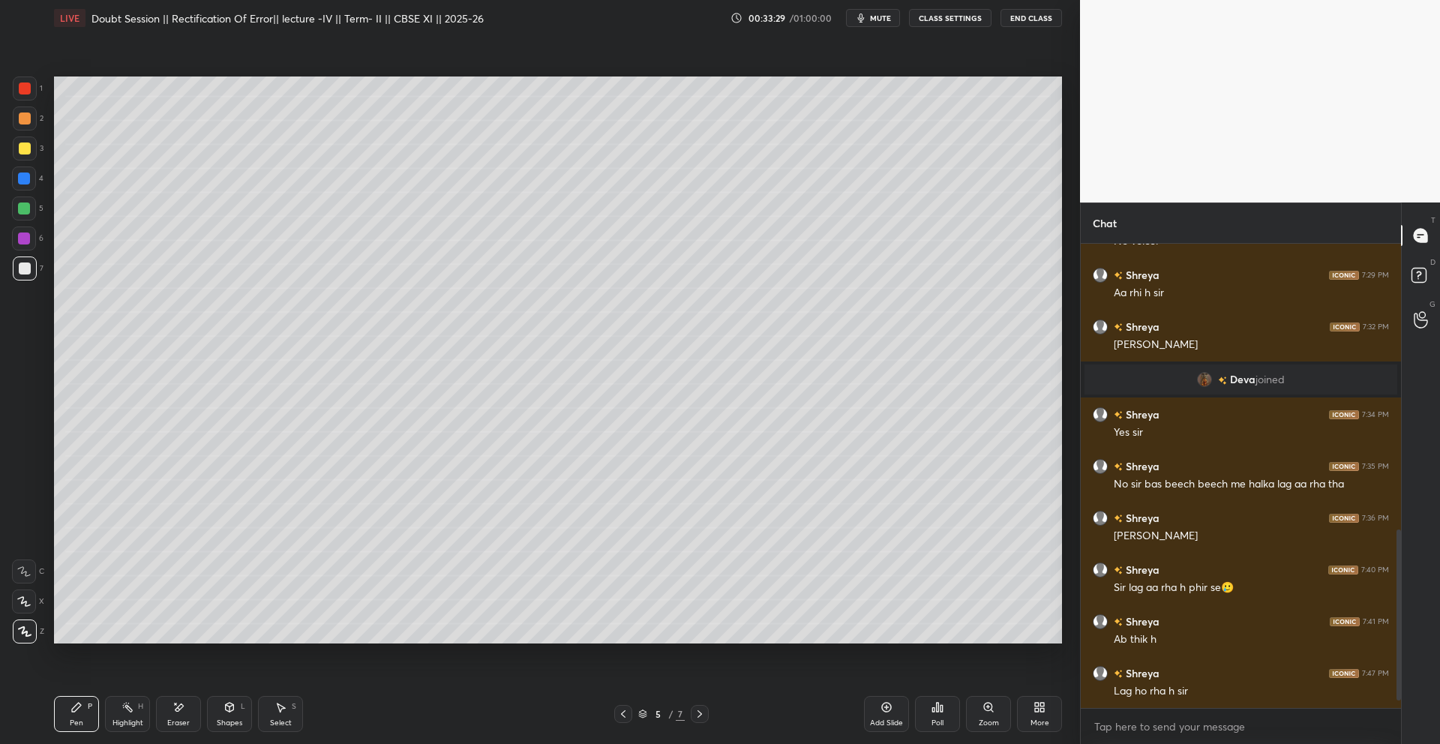
scroll to position [797, 0]
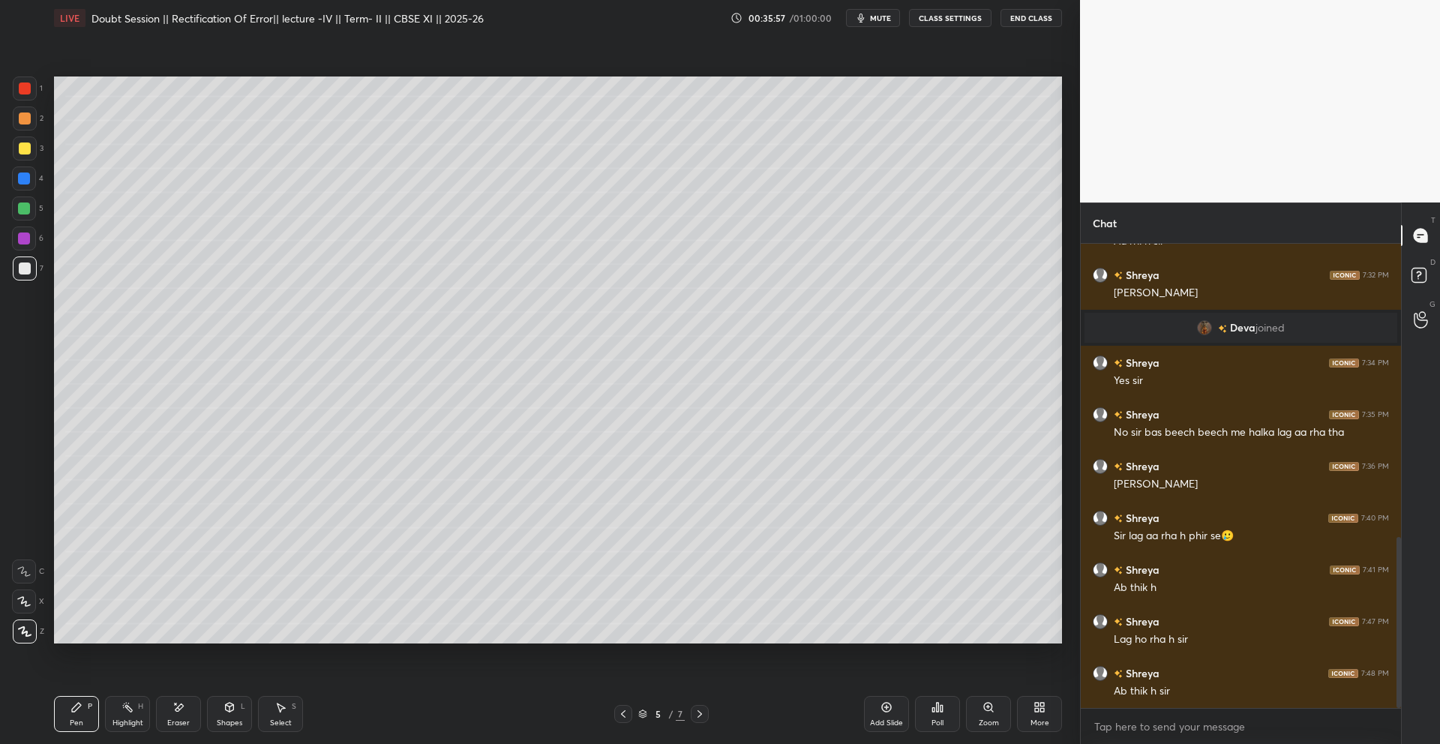
click at [701, 713] on icon at bounding box center [700, 714] width 12 height 12
click at [640, 716] on icon at bounding box center [643, 717] width 8 height 2
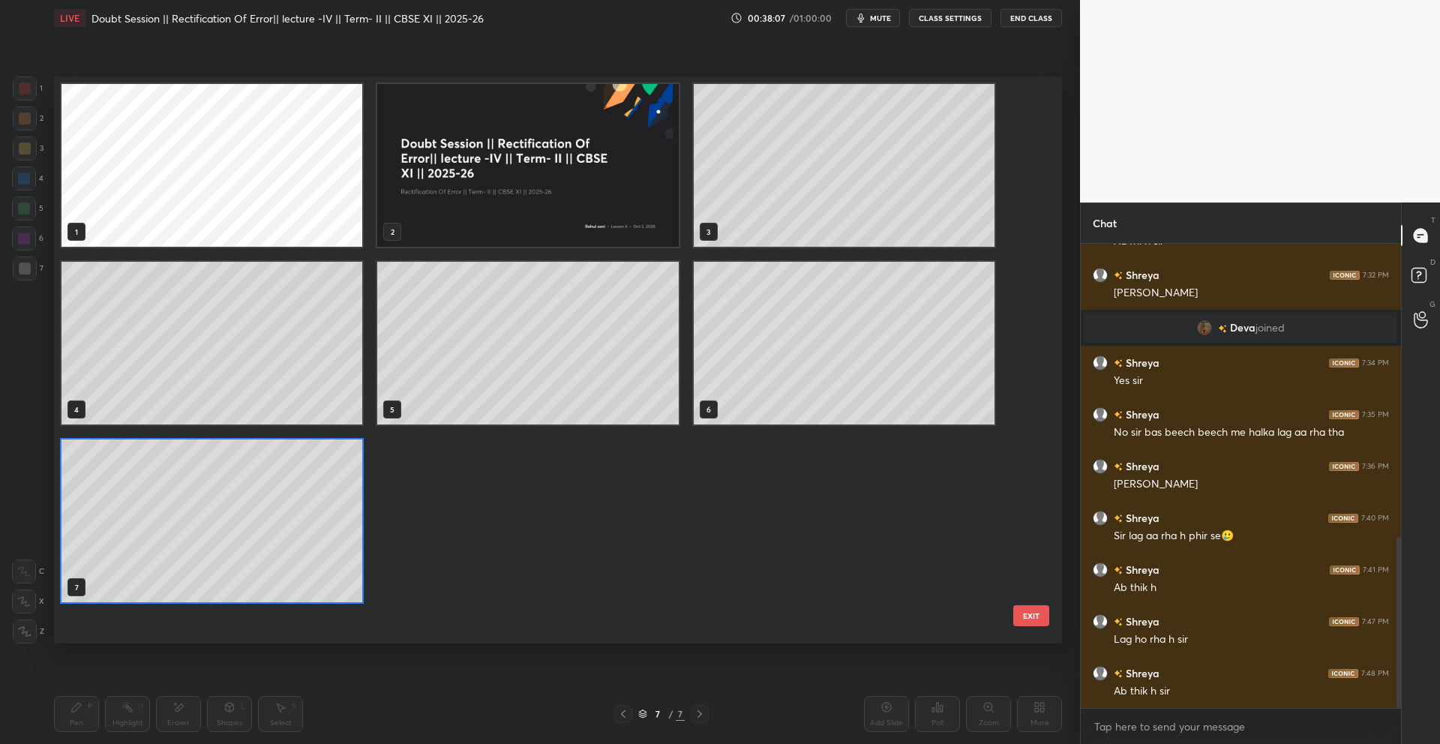
scroll to position [563, 1001]
click at [510, 227] on img "grid" at bounding box center [527, 165] width 301 height 163
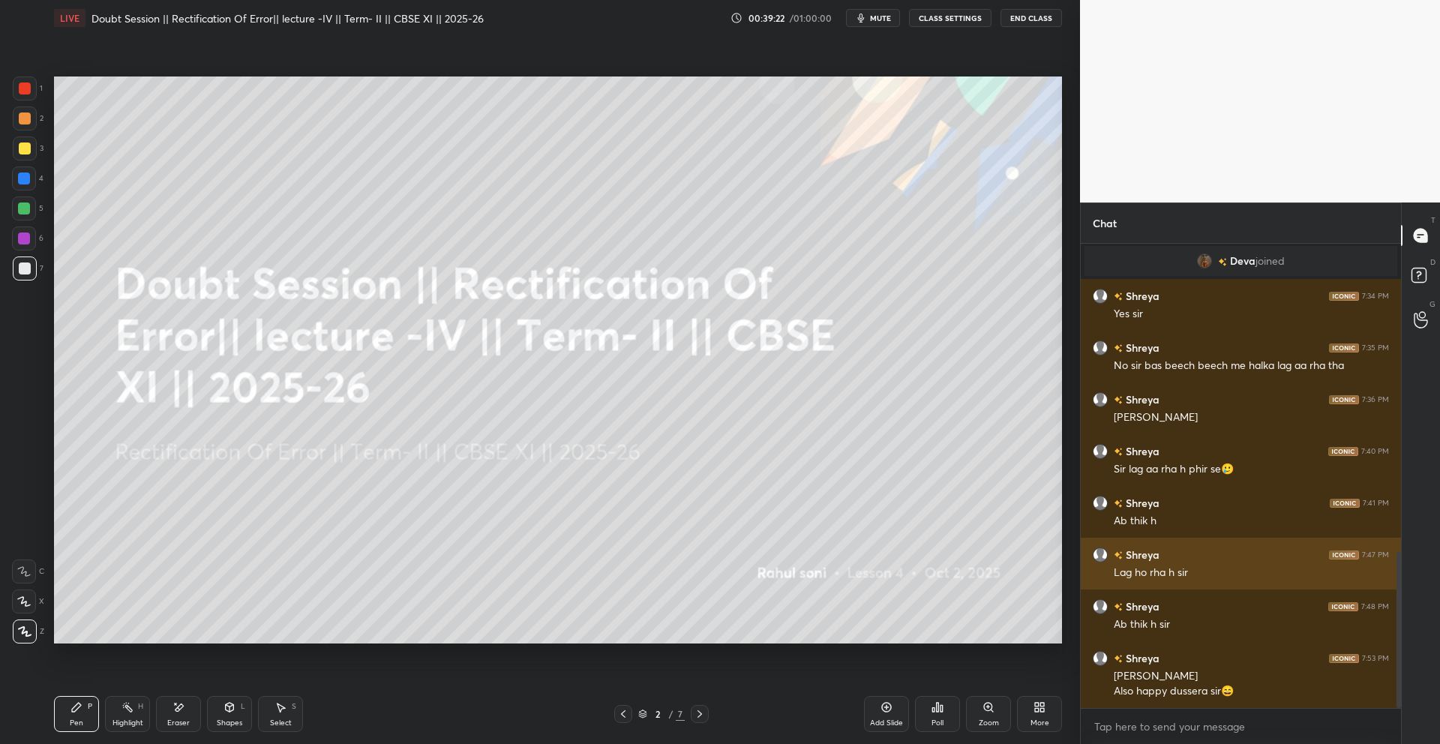
scroll to position [915, 0]
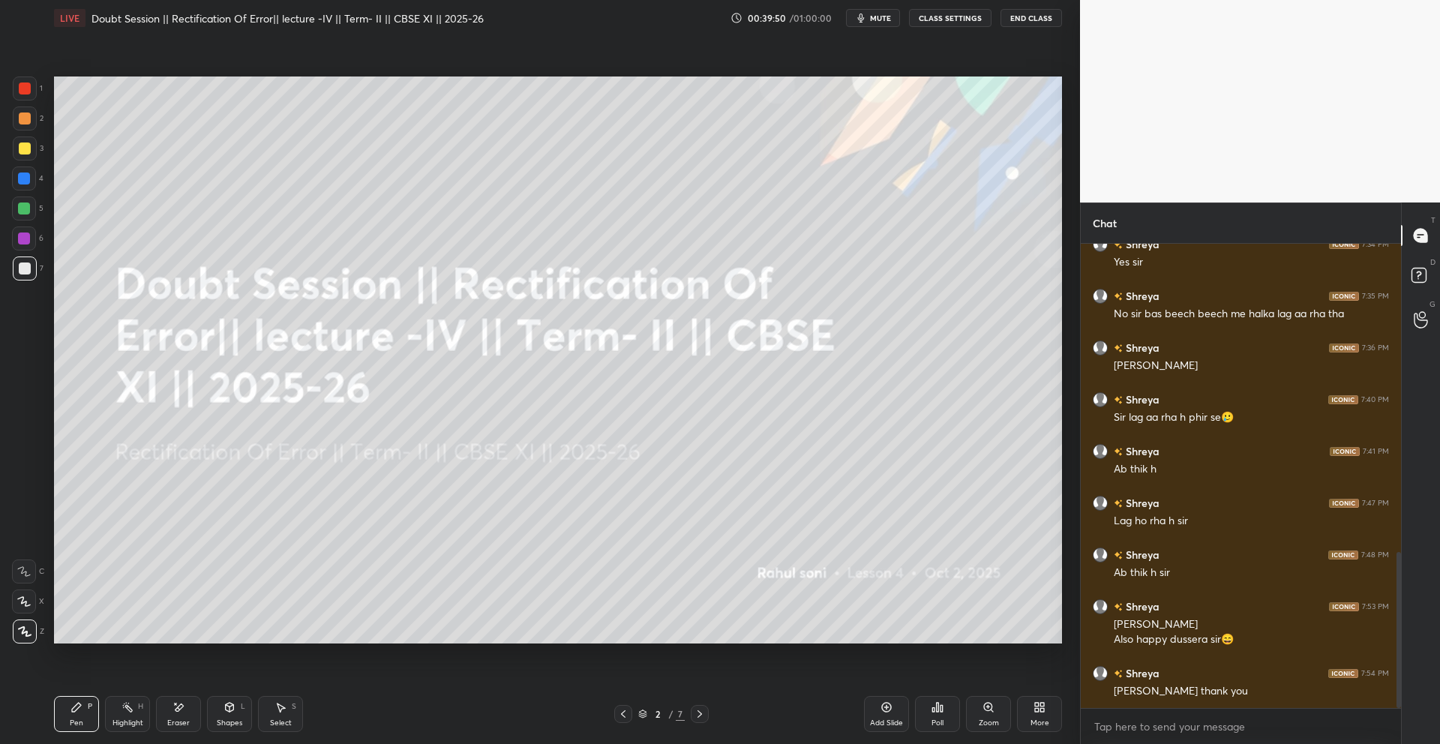
click at [1030, 23] on button "End Class" at bounding box center [1032, 18] width 62 height 18
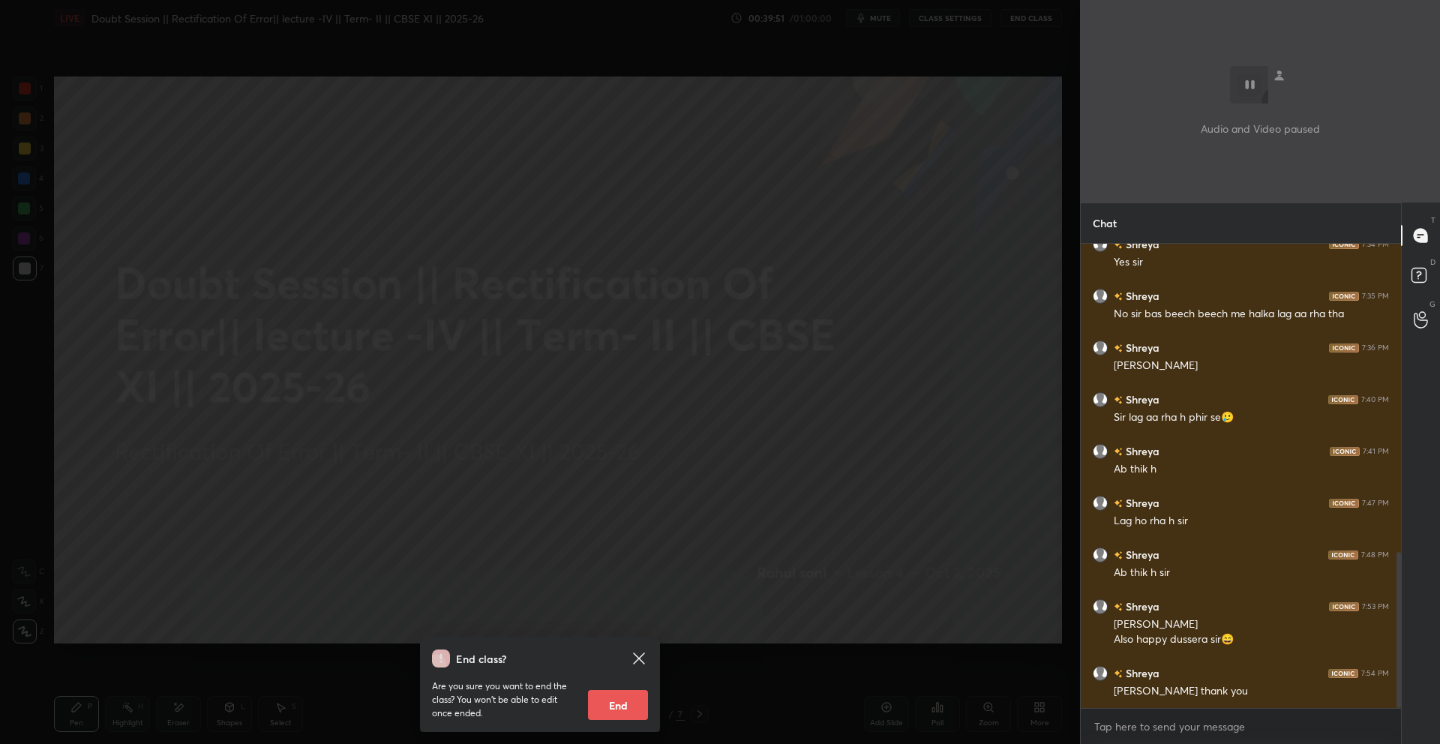
click at [622, 693] on button "End" at bounding box center [618, 705] width 60 height 30
type textarea "x"
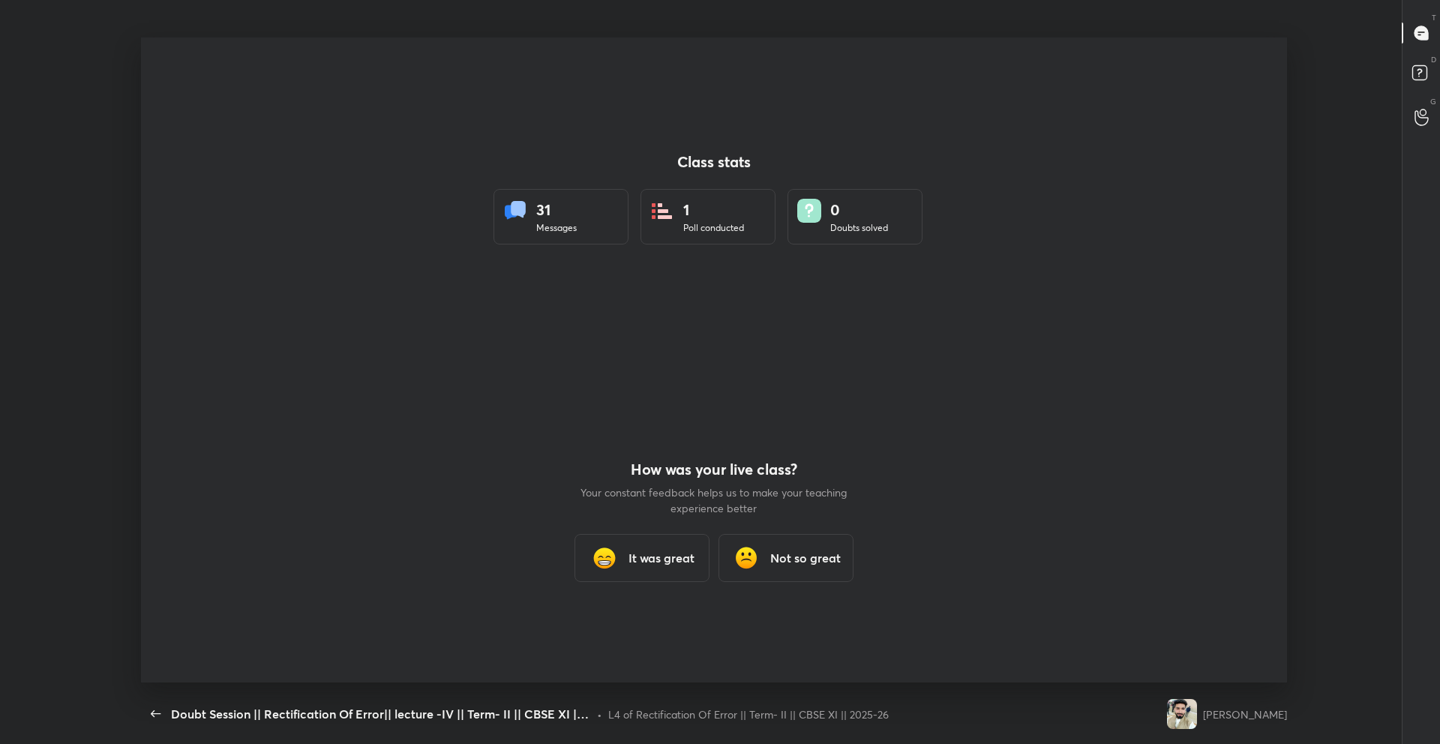
scroll to position [74368, 73617]
click at [148, 721] on icon "button" at bounding box center [153, 714] width 18 height 18
